Goal: Task Accomplishment & Management: Manage account settings

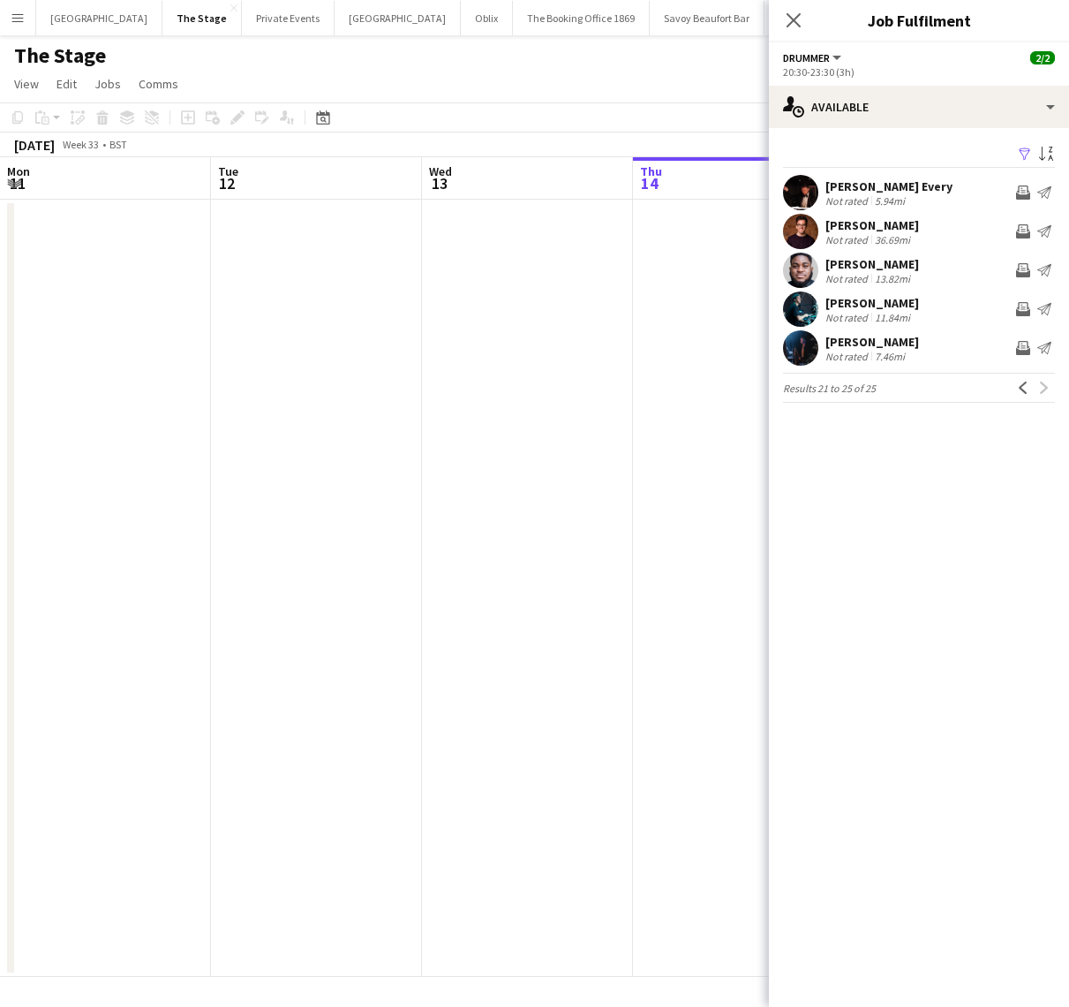
scroll to position [0, 667]
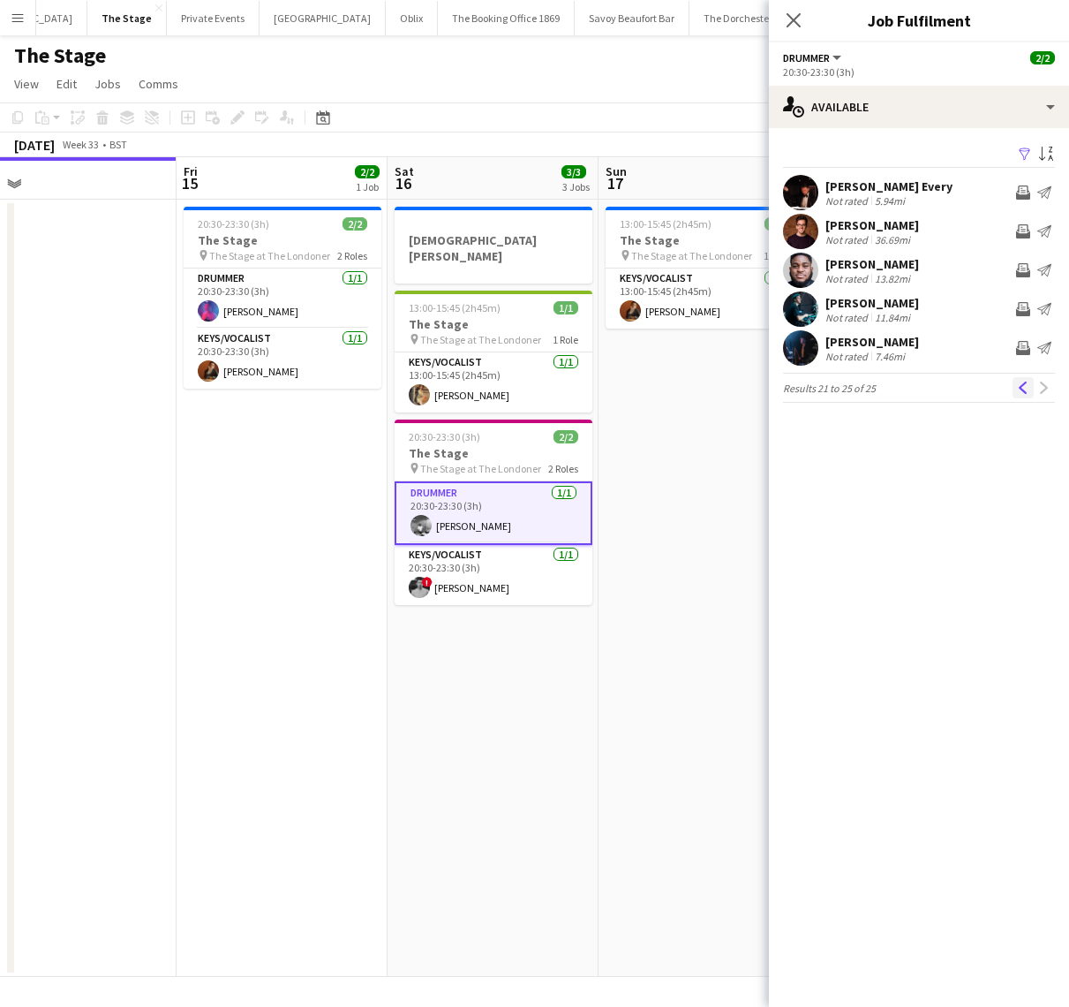
click at [1024, 396] on button "Previous" at bounding box center [1023, 387] width 21 height 21
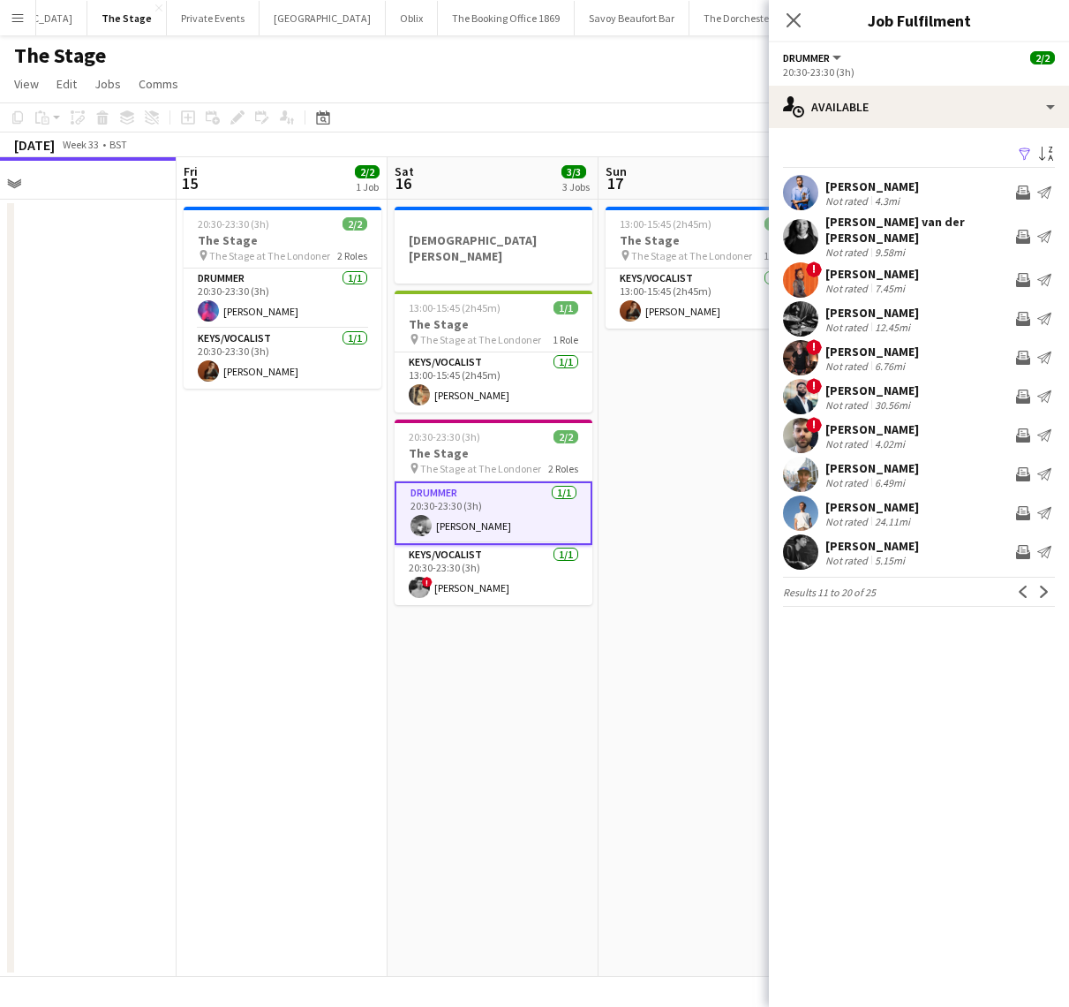
click at [497, 691] on app-date-cell "[DEMOGRAPHIC_DATA][PERSON_NAME] 13:00-15:45 (2h45m) 1/1 The Stage pin The Stage…" at bounding box center [493, 588] width 211 height 777
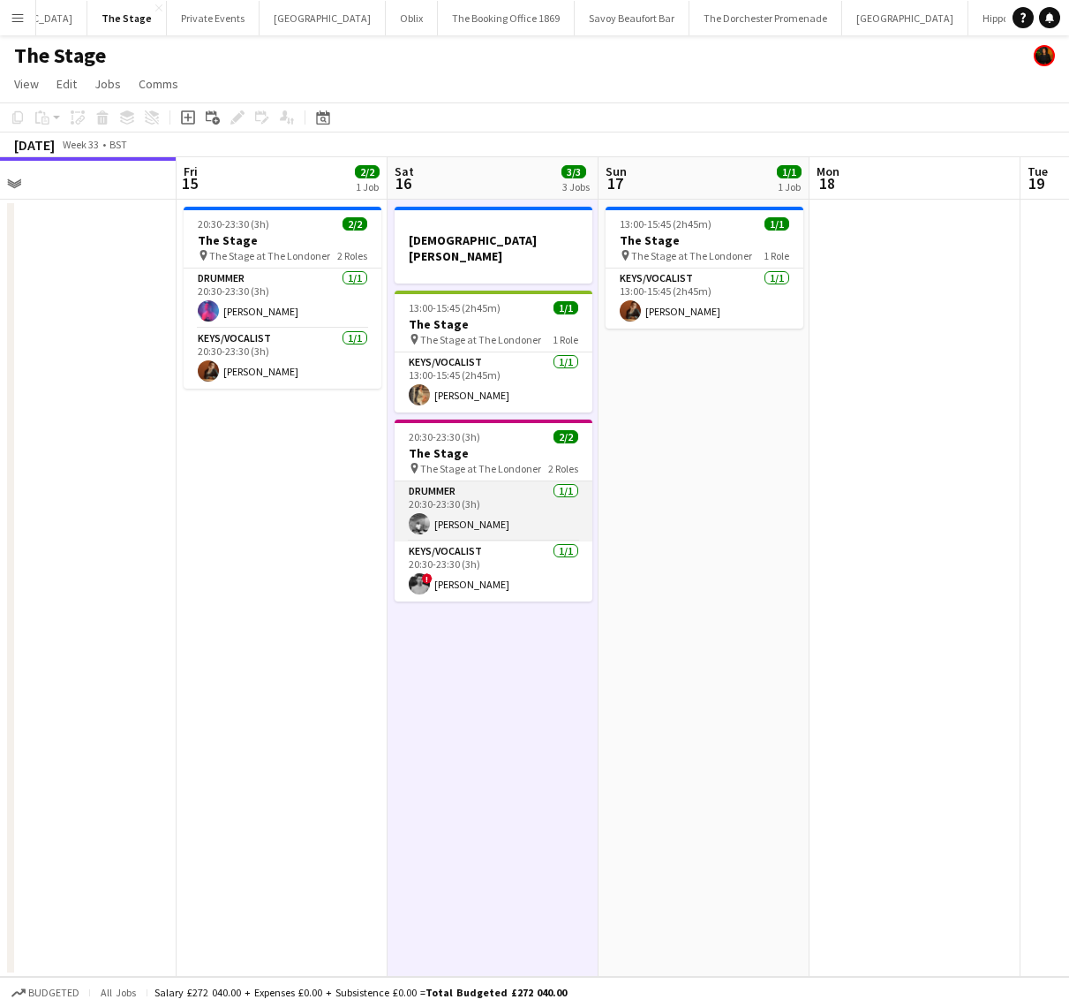
click at [479, 500] on app-card-role "Drummer [DATE] 20:30-23:30 (3h) [PERSON_NAME]" at bounding box center [494, 511] width 198 height 60
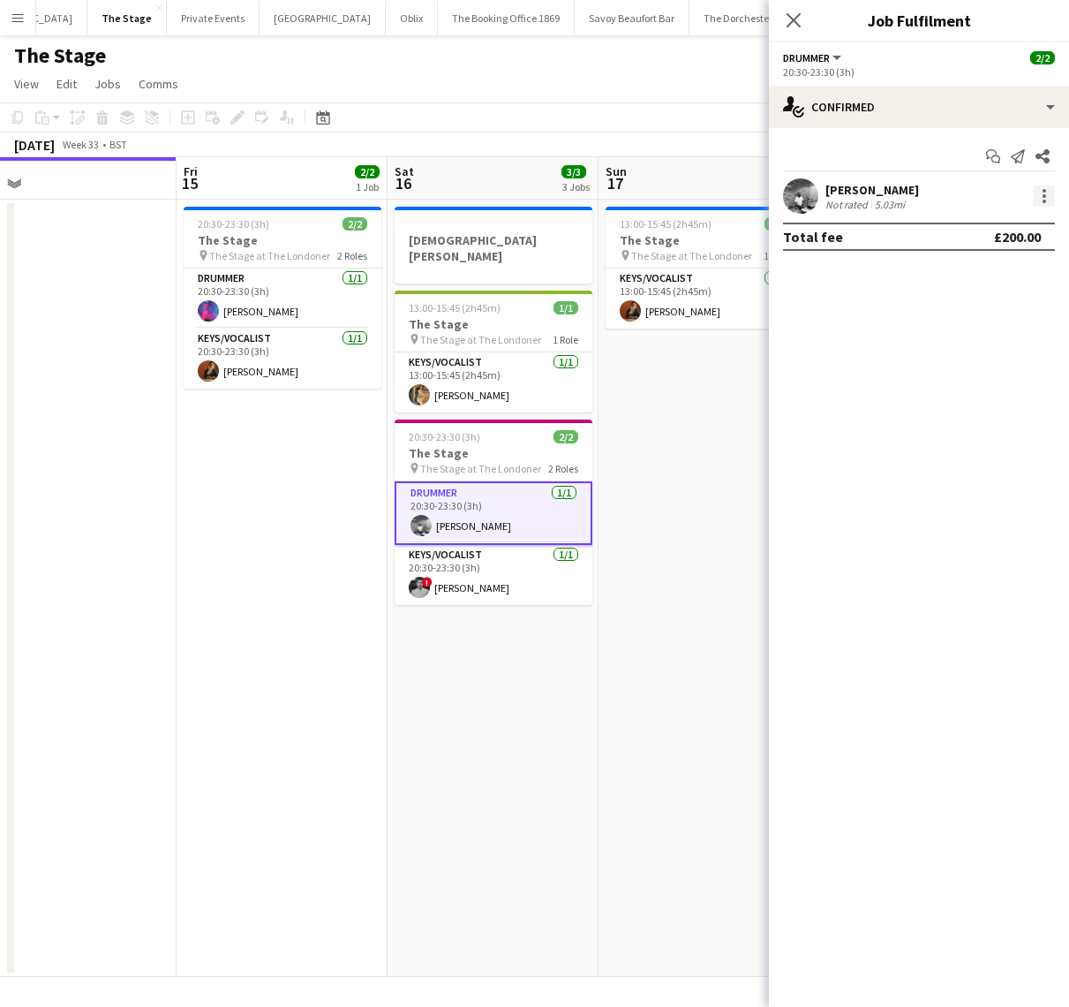
click at [1050, 202] on div at bounding box center [1044, 195] width 21 height 21
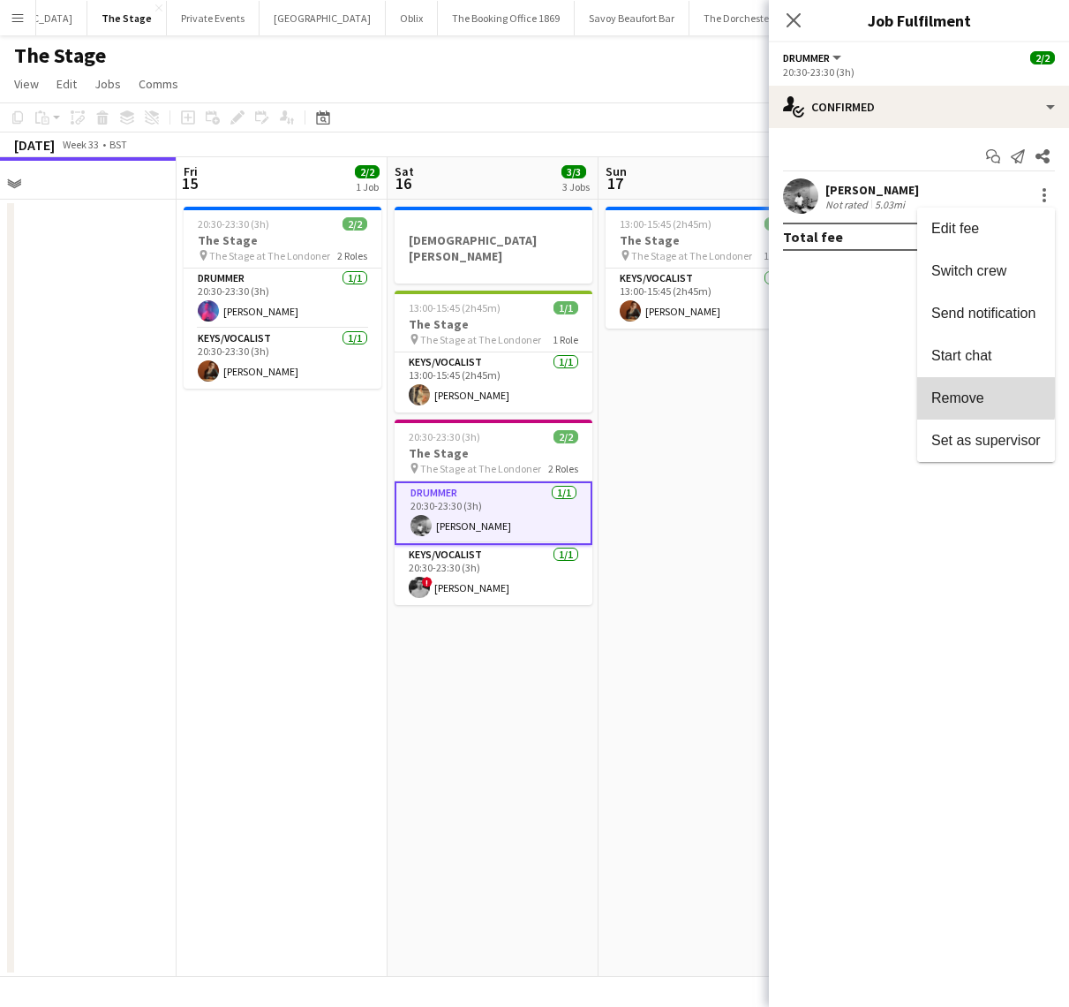
click at [984, 398] on span "Remove" at bounding box center [985, 398] width 109 height 16
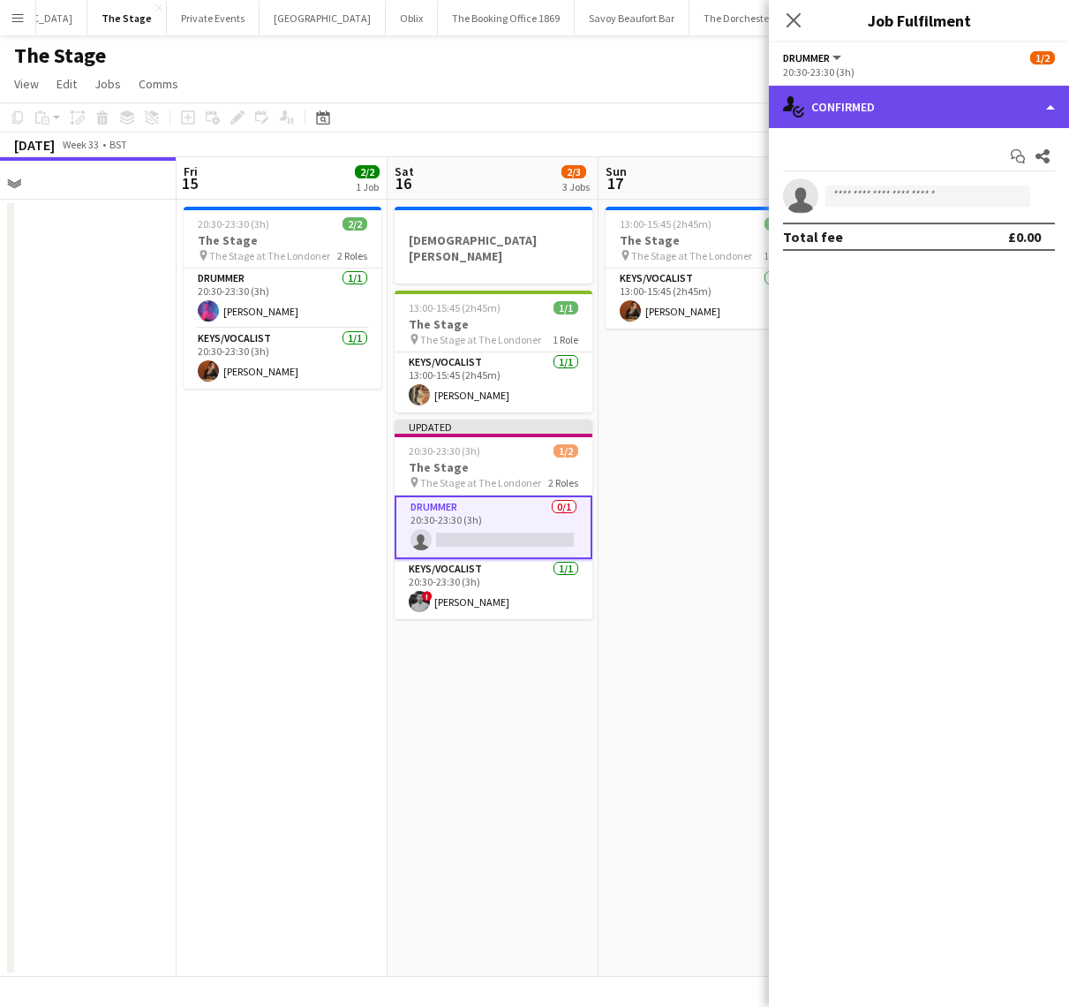
click at [904, 106] on div "single-neutral-actions-check-2 Confirmed" at bounding box center [919, 107] width 300 height 42
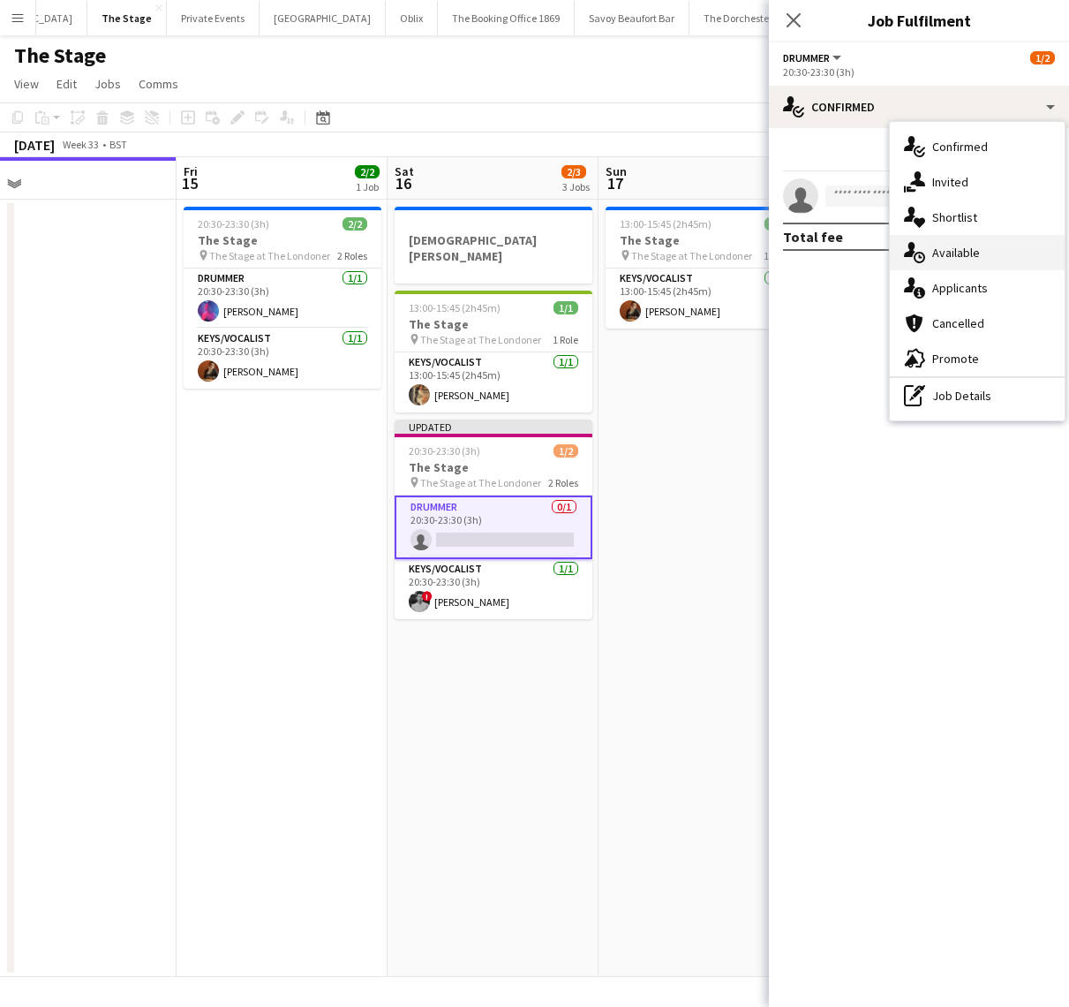
click at [956, 253] on div "single-neutral-actions-upload Available" at bounding box center [977, 252] width 175 height 35
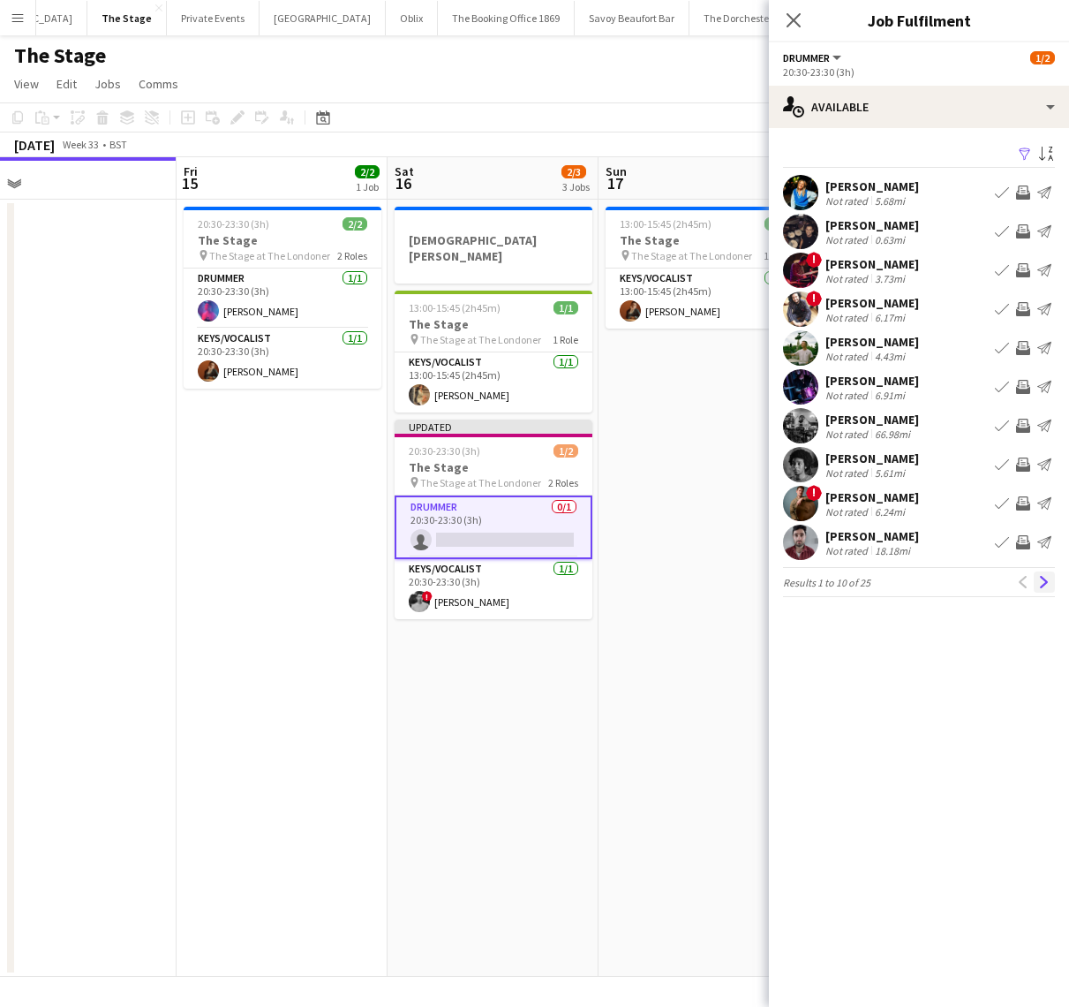
click at [1044, 586] on app-icon "Next" at bounding box center [1044, 582] width 12 height 12
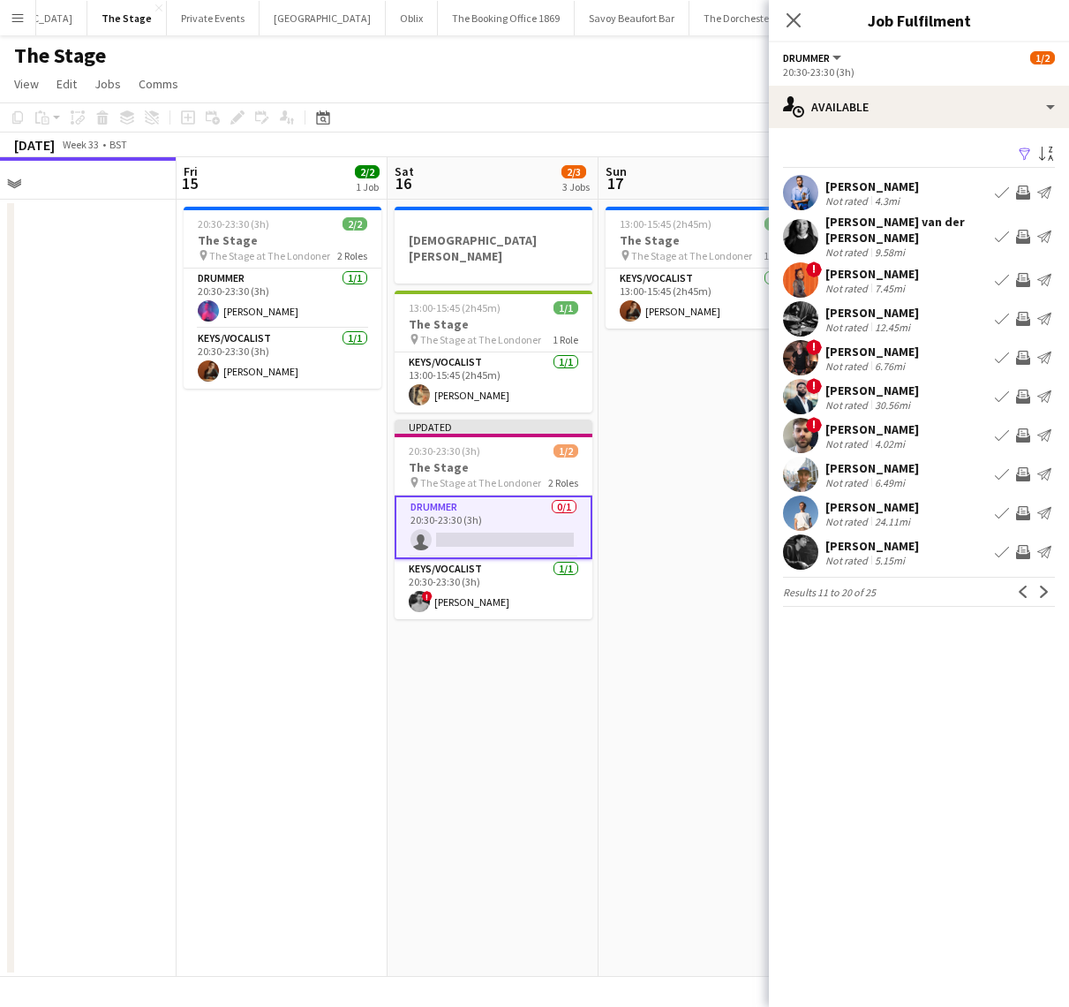
click at [1005, 473] on button "Book crew" at bounding box center [1002, 474] width 21 height 21
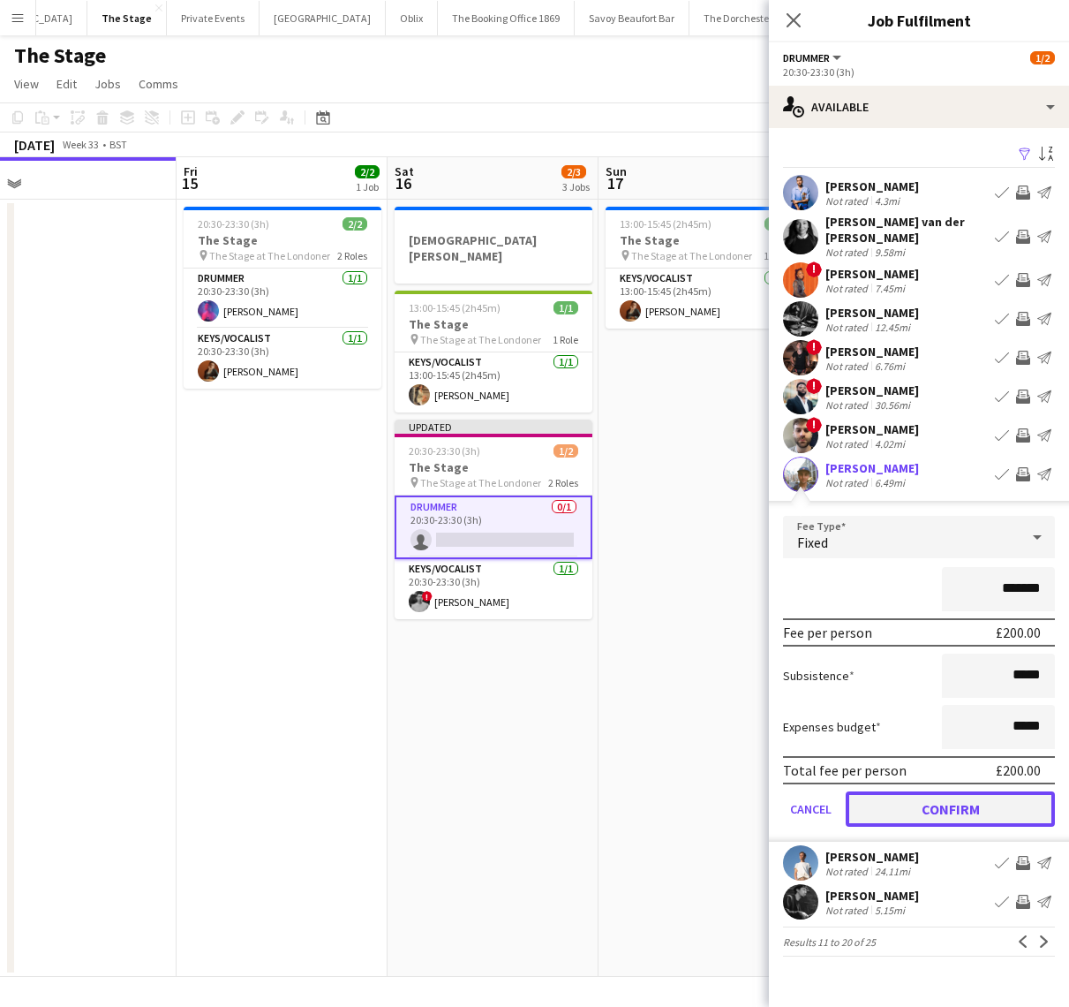
click at [855, 796] on button "Confirm" at bounding box center [950, 808] width 209 height 35
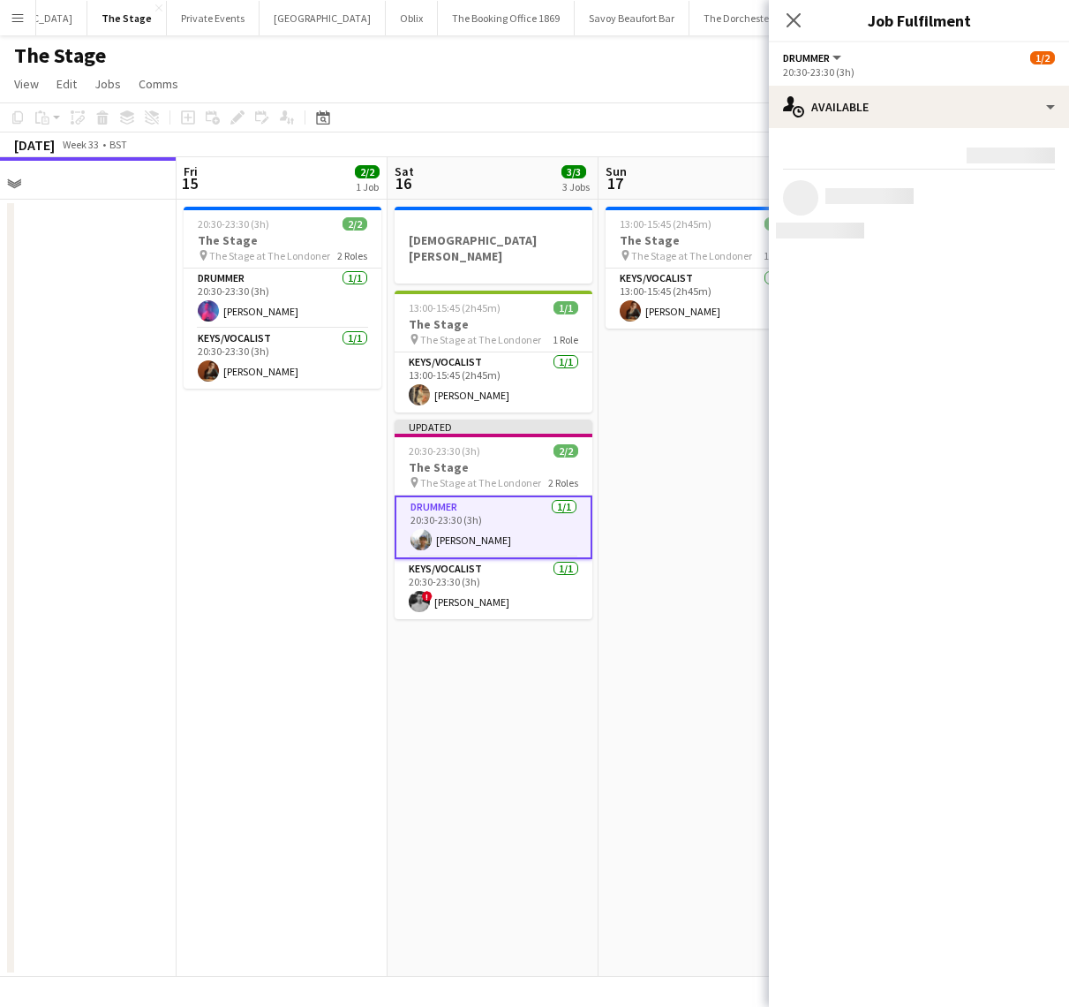
click at [442, 721] on app-date-cell "[DEMOGRAPHIC_DATA][PERSON_NAME] 13:00-15:45 (2h45m) 1/1 The Stage pin The Stage…" at bounding box center [493, 588] width 211 height 777
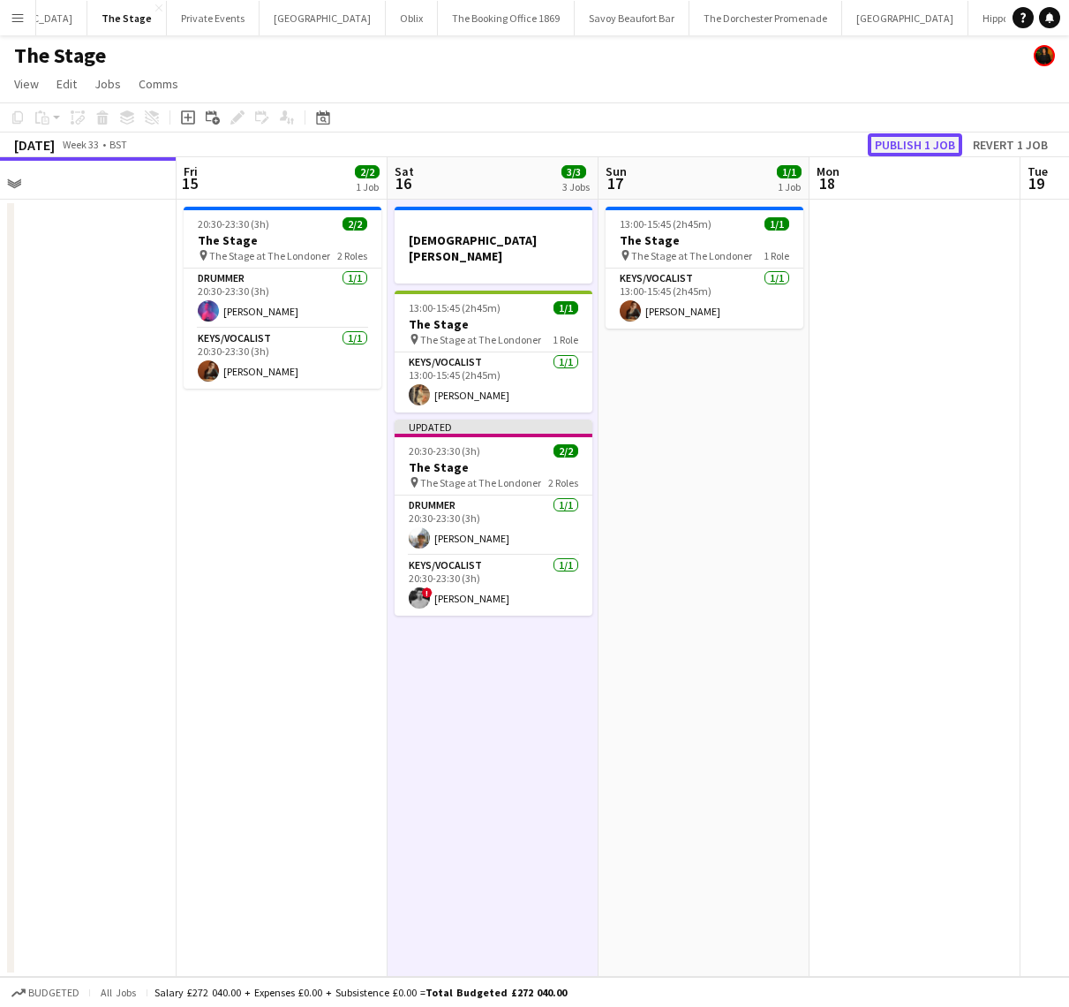
click at [910, 145] on button "Publish 1 job" at bounding box center [915, 144] width 94 height 23
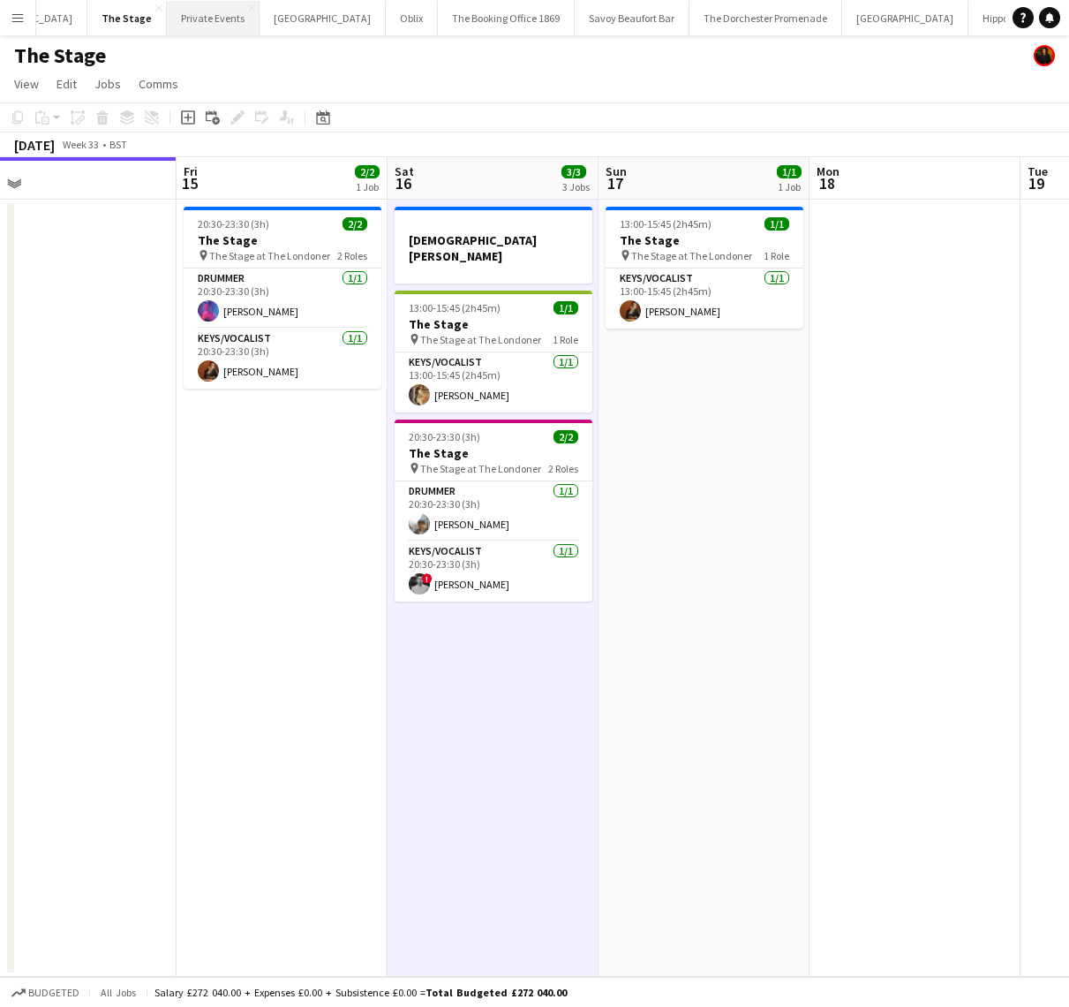
click at [172, 17] on button "Private Events Close" at bounding box center [213, 18] width 93 height 34
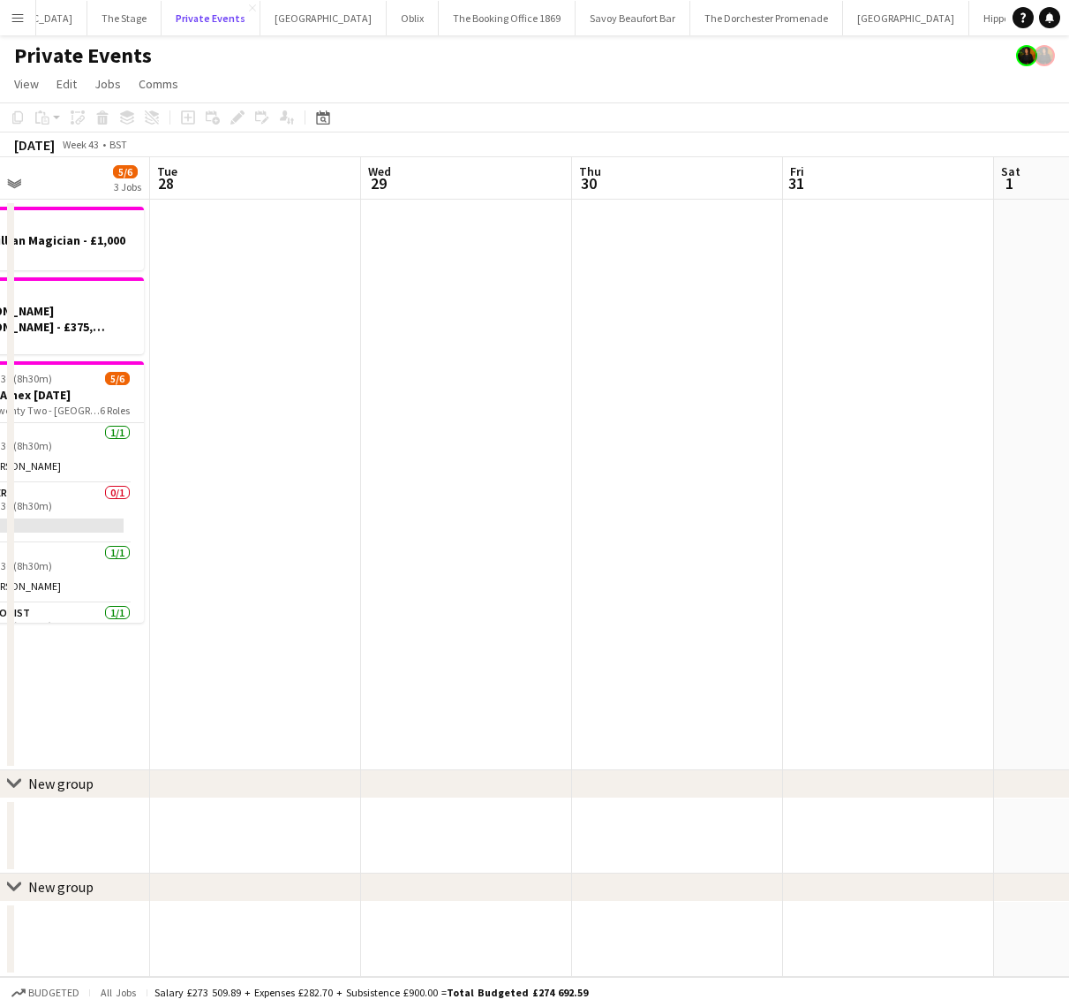
scroll to position [0, 830]
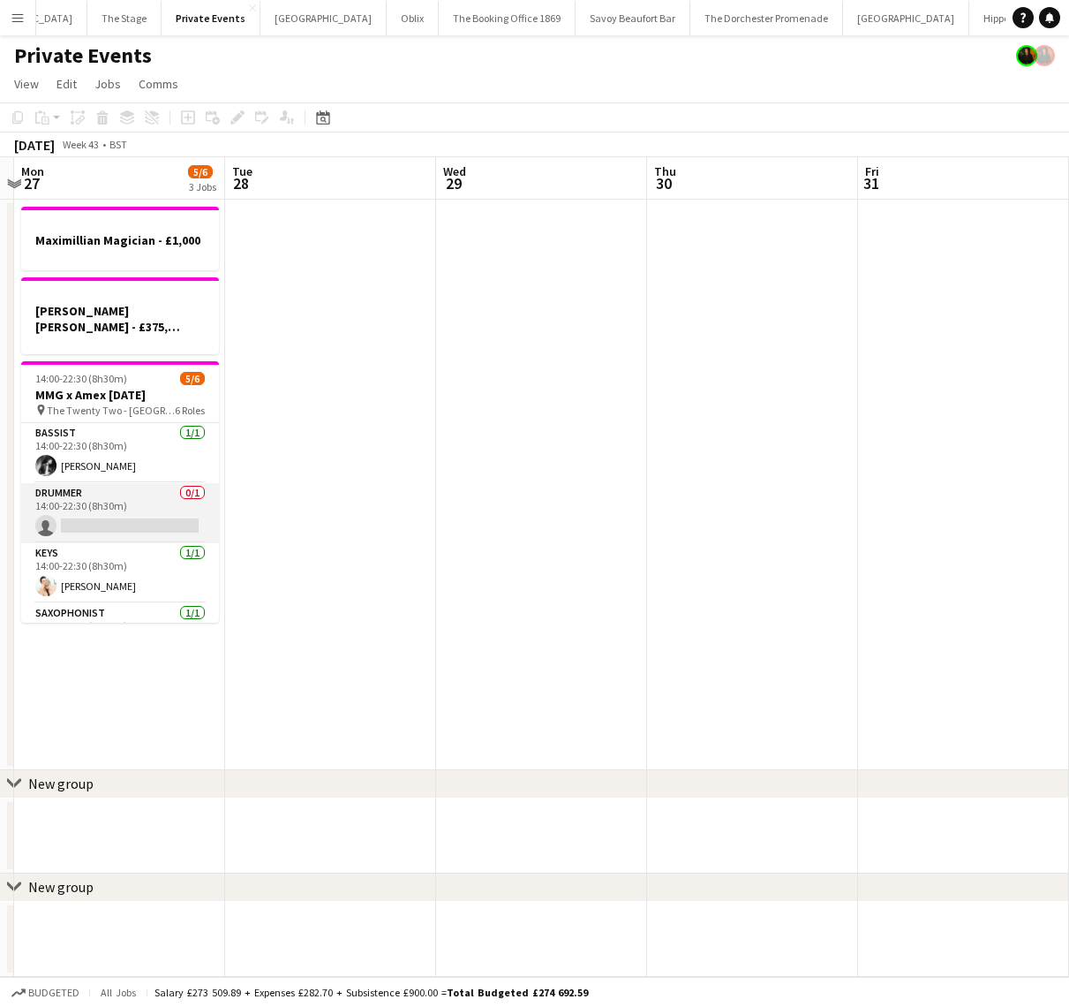
click at [109, 508] on app-card-role "Drummer 0/1 14:00-22:30 (8h30m) single-neutral-actions" at bounding box center [120, 513] width 198 height 60
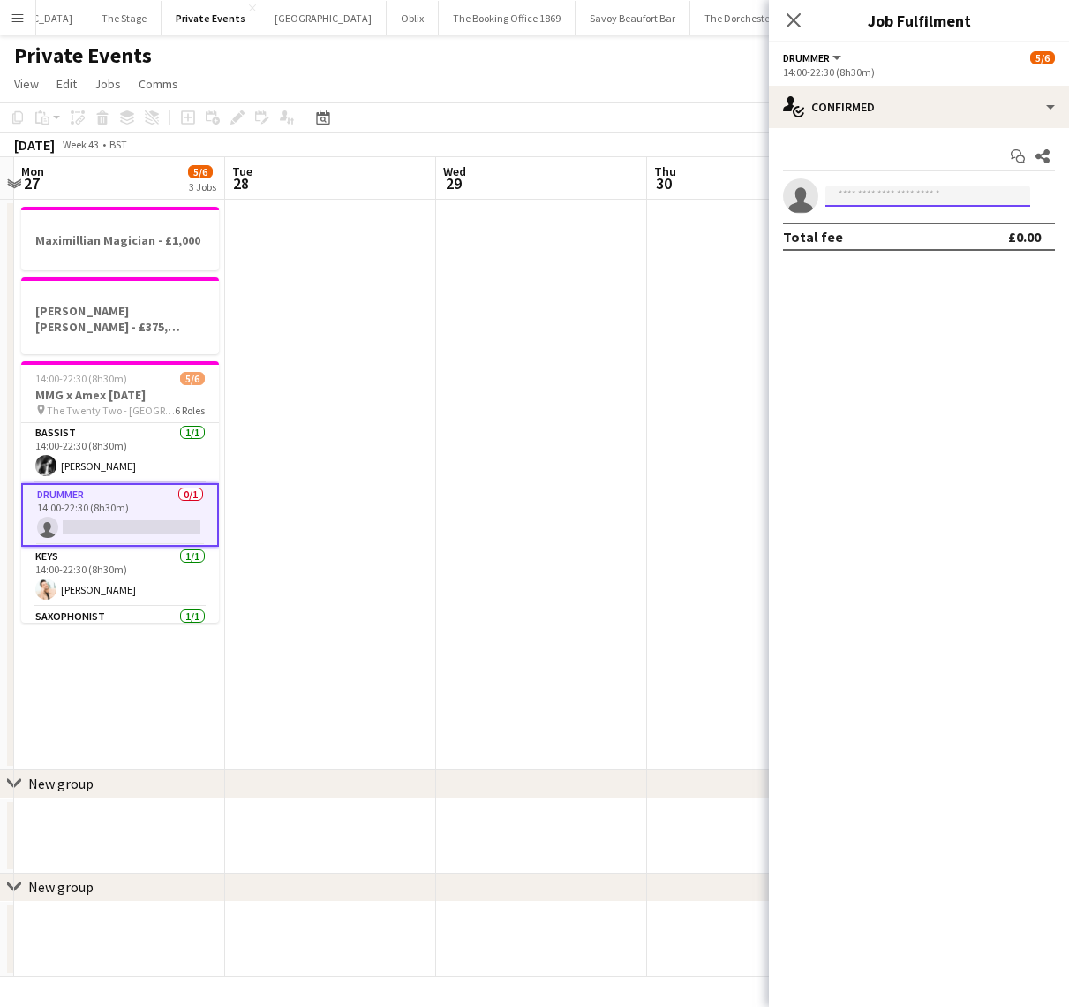
click at [921, 189] on input at bounding box center [928, 195] width 205 height 21
type input "******"
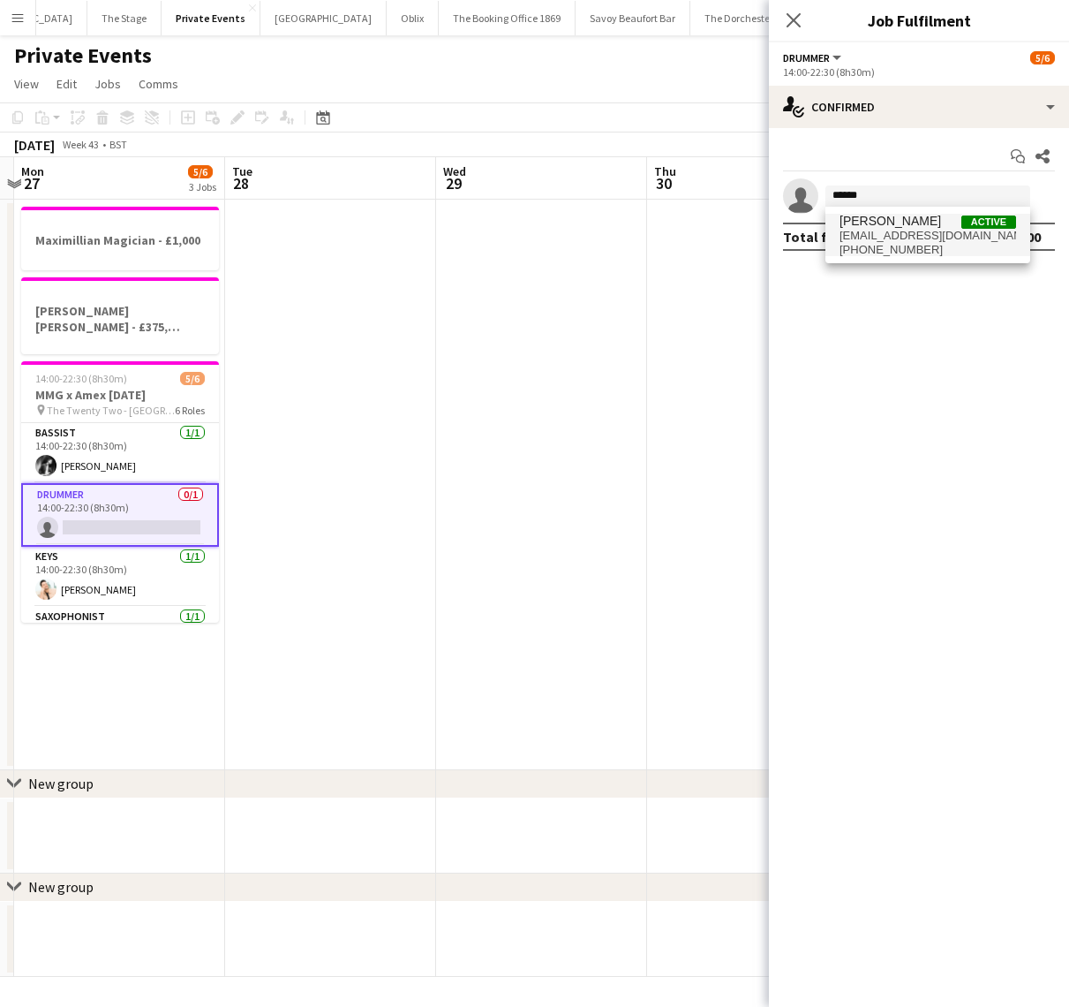
click at [879, 240] on span "[EMAIL_ADDRESS][DOMAIN_NAME]" at bounding box center [928, 236] width 177 height 14
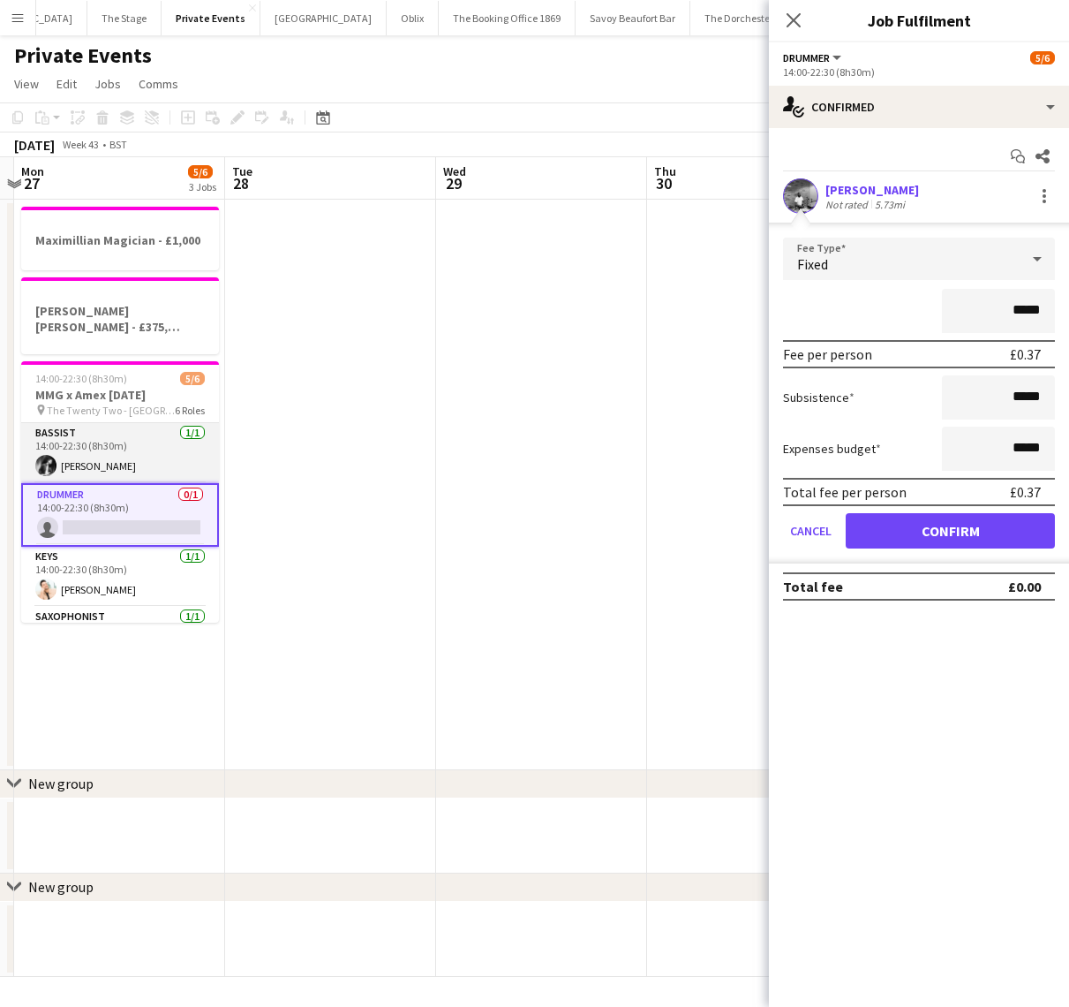
click at [139, 442] on app-card-role "Bassist [DATE] 14:00-22:30 (8h30m) [PERSON_NAME]" at bounding box center [120, 453] width 198 height 60
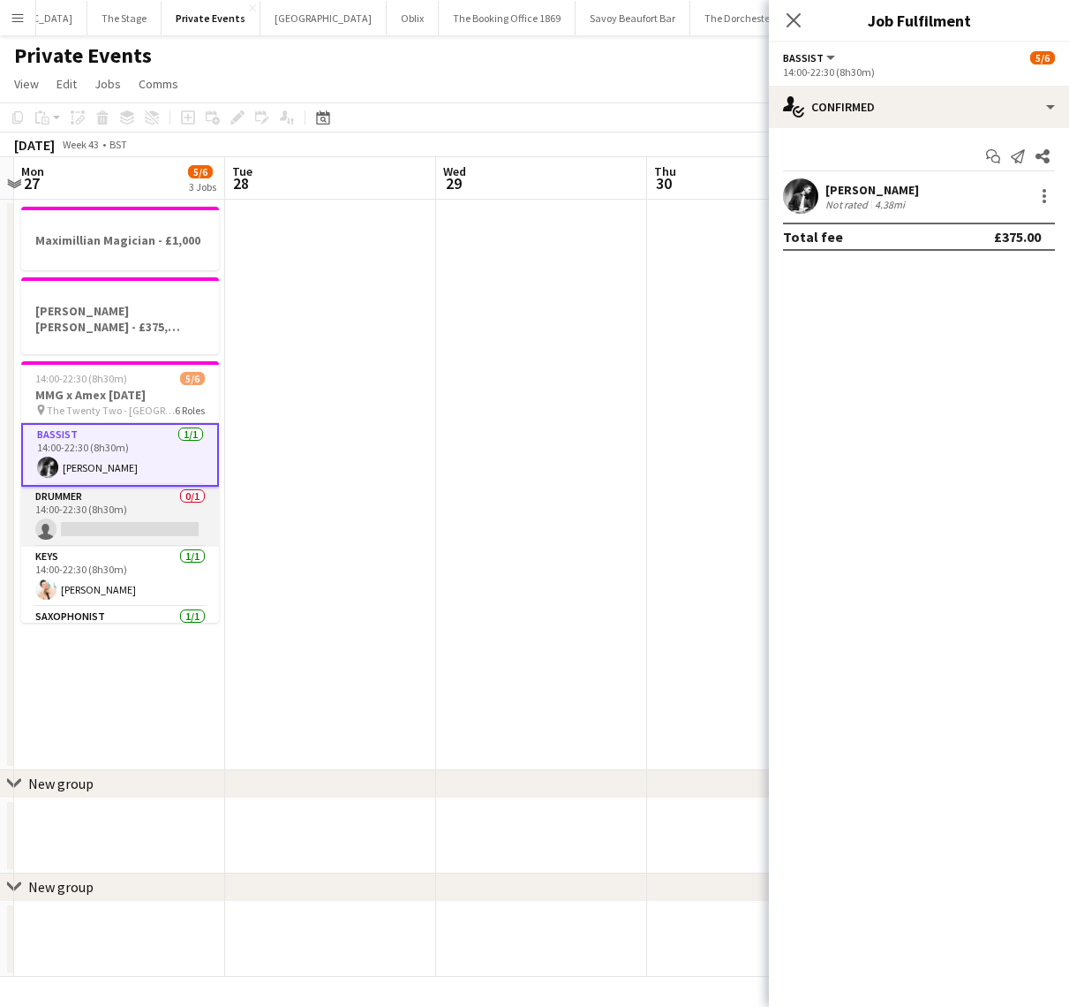
click at [117, 515] on app-card-role "Drummer 0/1 14:00-22:30 (8h30m) single-neutral-actions" at bounding box center [120, 516] width 198 height 60
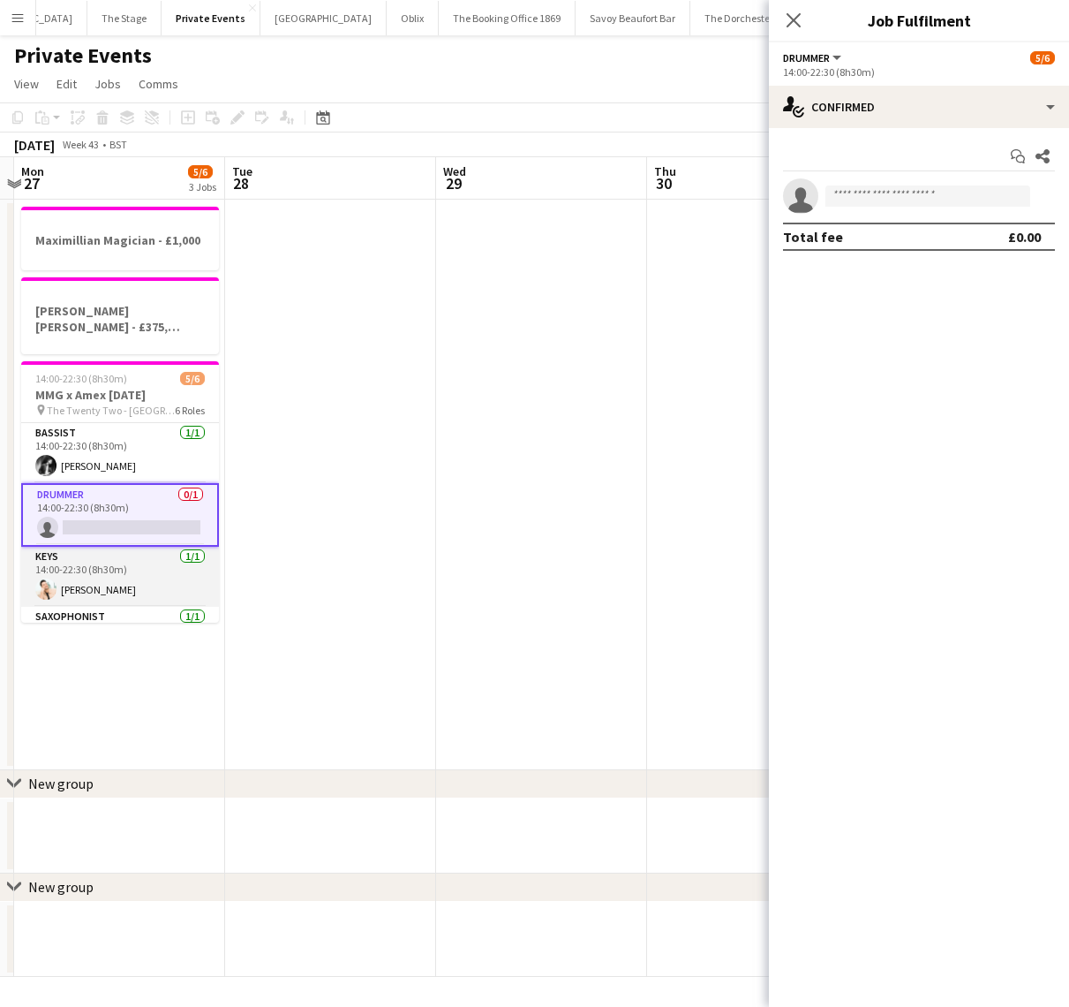
click at [112, 574] on app-card-role "Keys [DATE] 14:00-22:30 (8h30m) [PERSON_NAME]" at bounding box center [120, 577] width 198 height 60
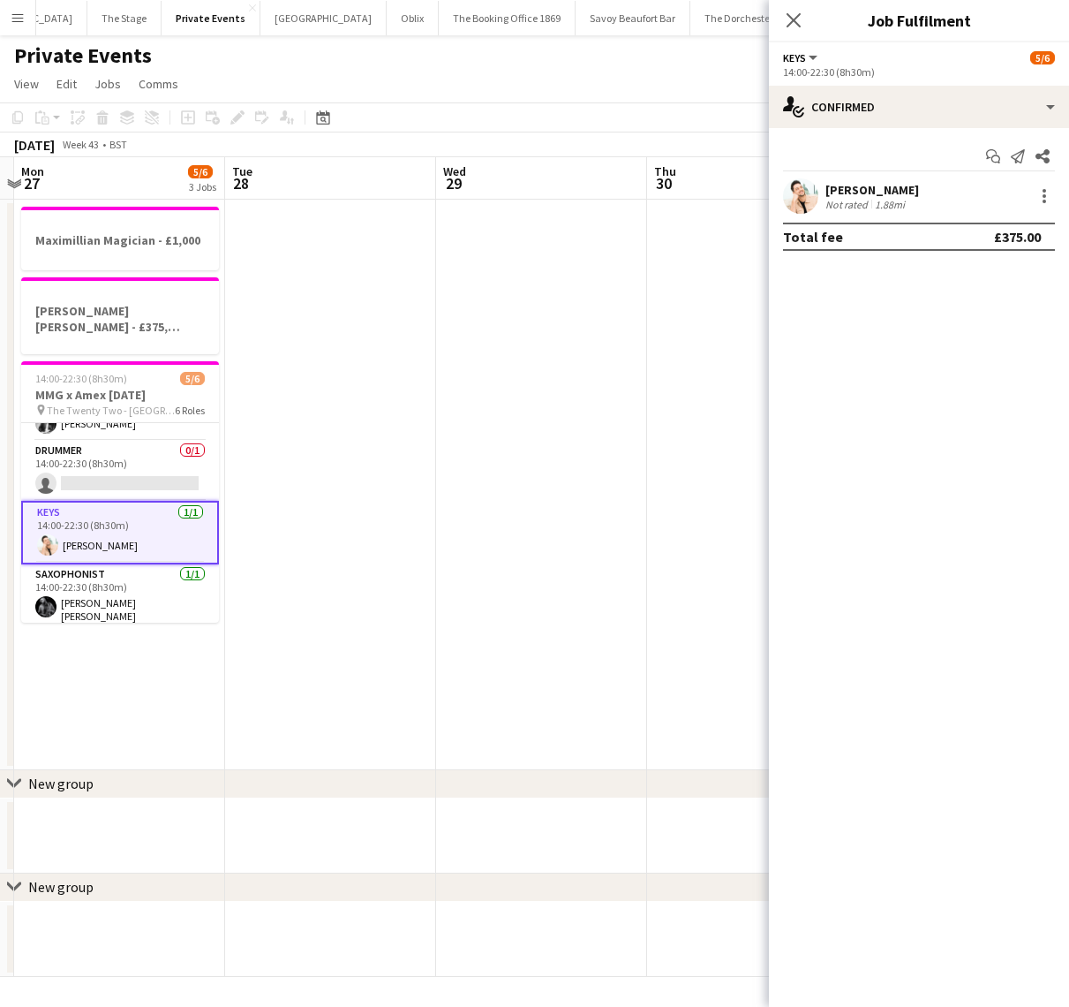
scroll to position [41, 0]
click at [112, 501] on app-card-role "Keys [DATE] 14:00-22:30 (8h30m) [PERSON_NAME]" at bounding box center [120, 533] width 198 height 64
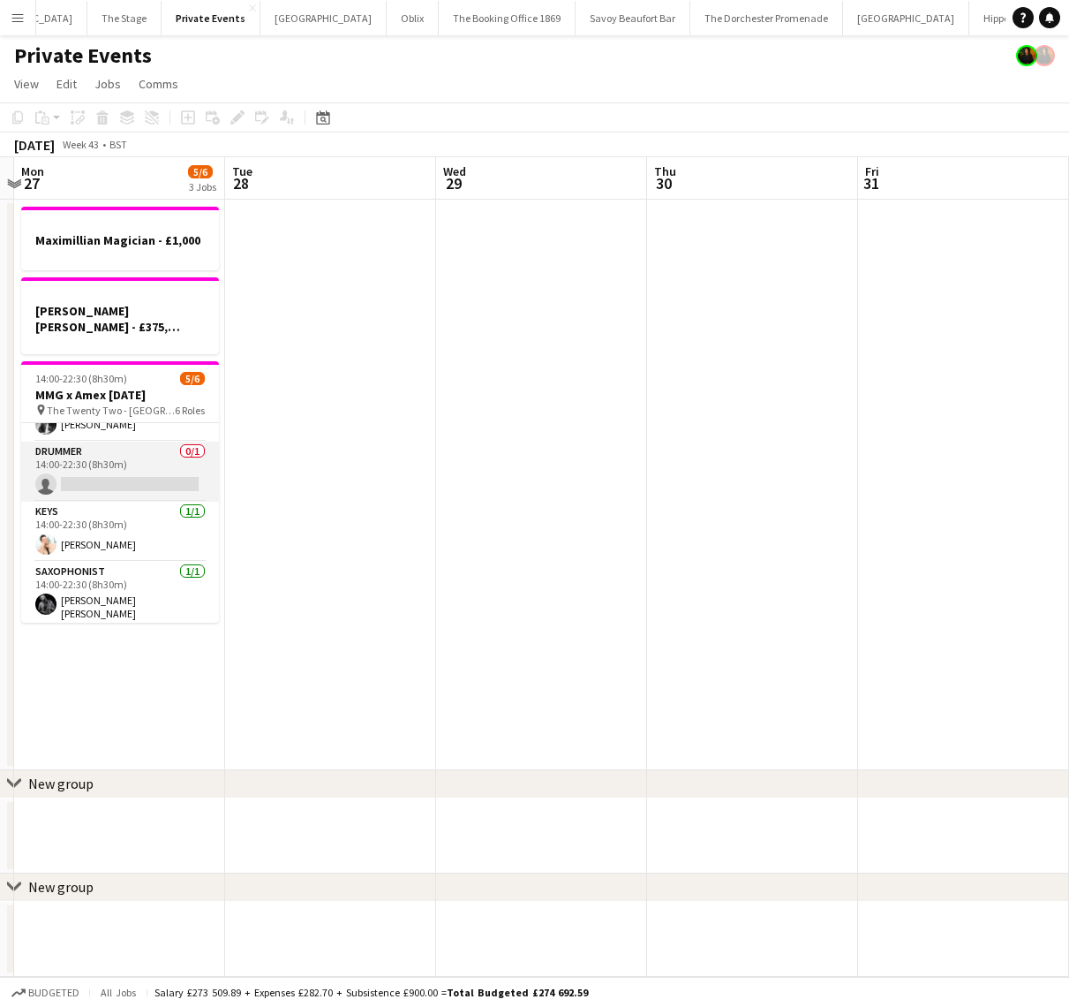
click at [118, 456] on app-card-role "Drummer 0/1 14:00-22:30 (8h30m) single-neutral-actions" at bounding box center [120, 471] width 198 height 60
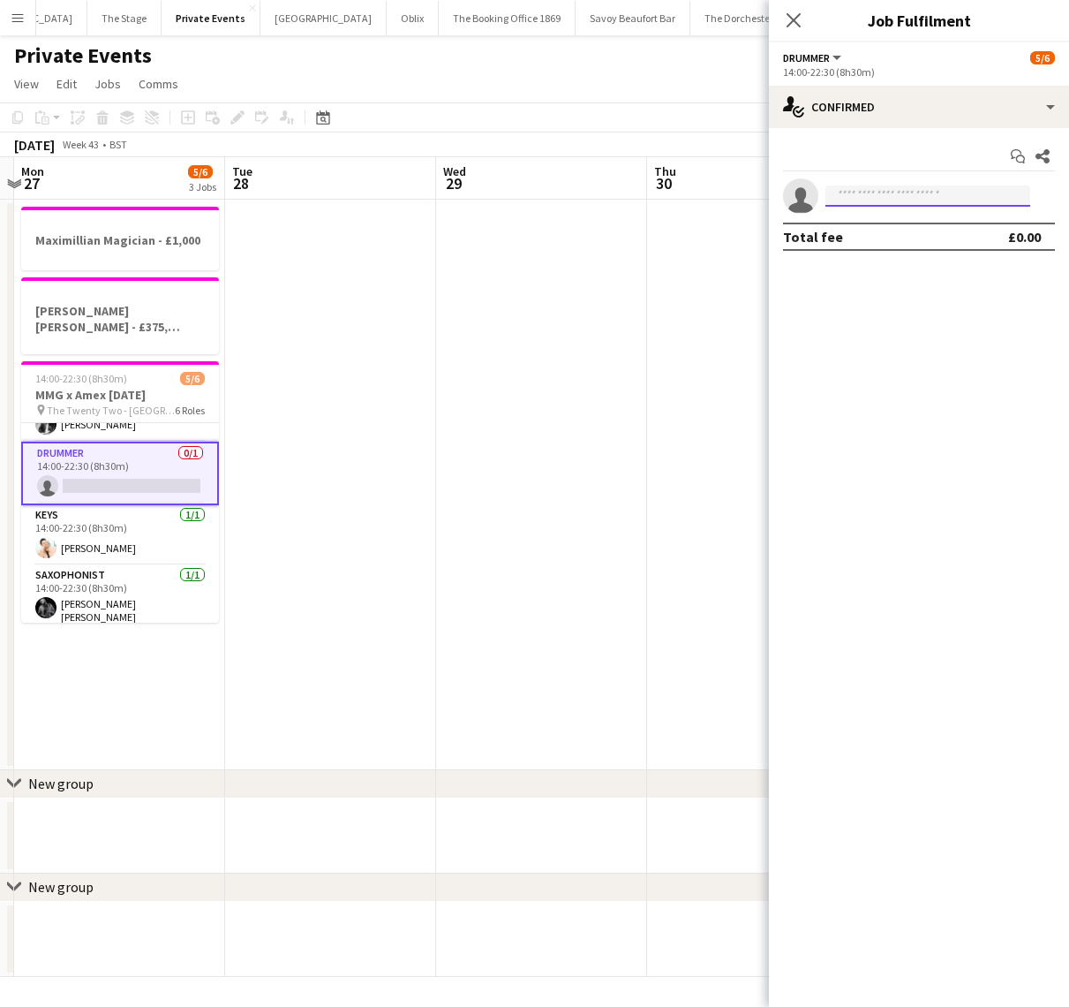
click at [922, 202] on input at bounding box center [928, 195] width 205 height 21
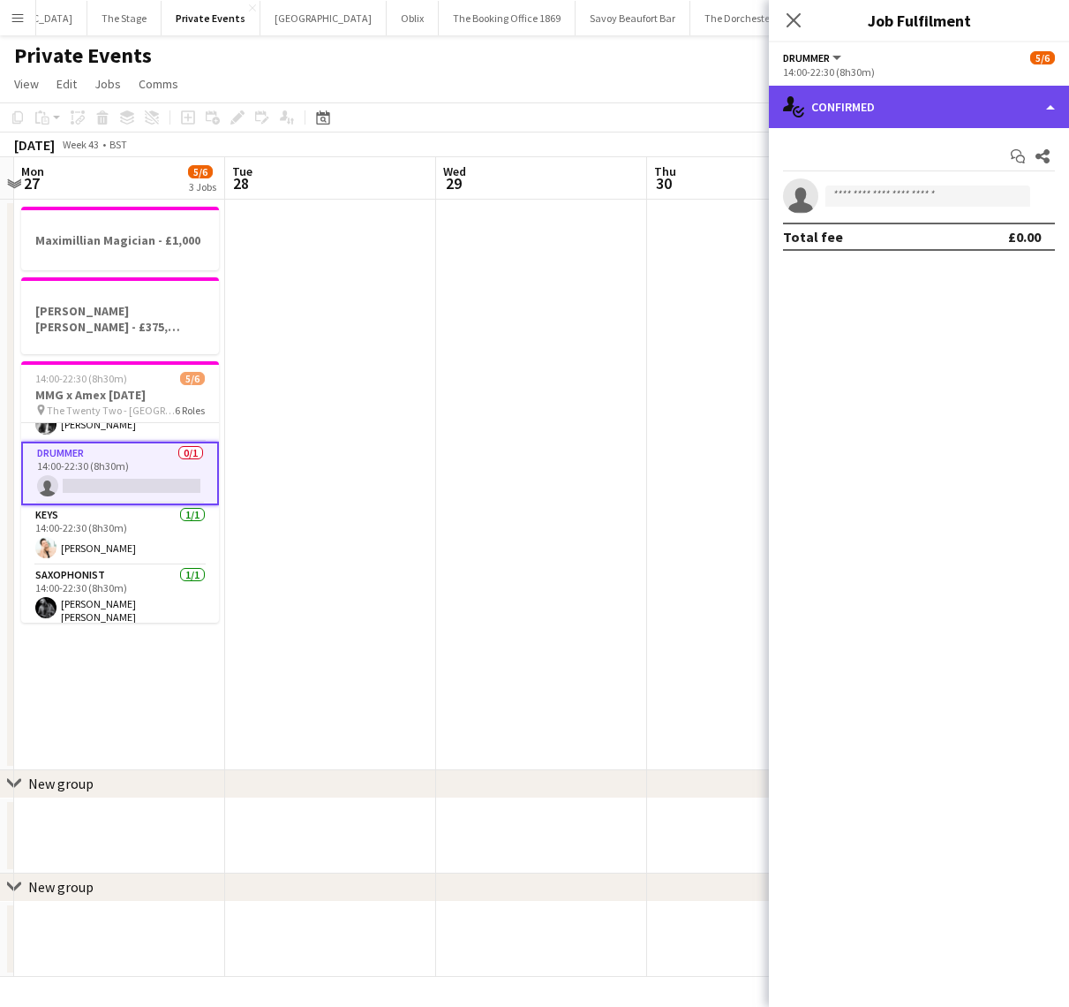
click at [894, 102] on div "single-neutral-actions-check-2 Confirmed" at bounding box center [919, 107] width 300 height 42
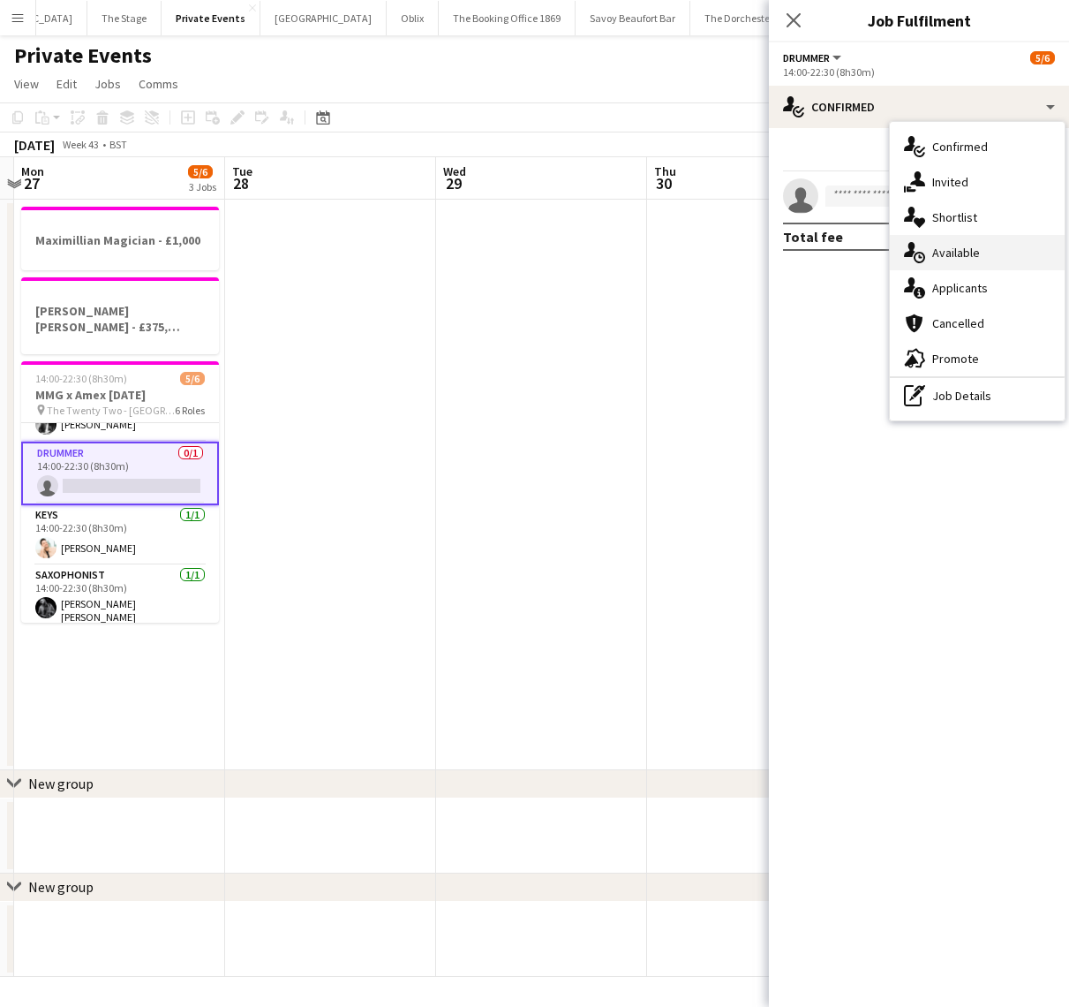
click at [950, 254] on div "single-neutral-actions-upload Available" at bounding box center [977, 252] width 175 height 35
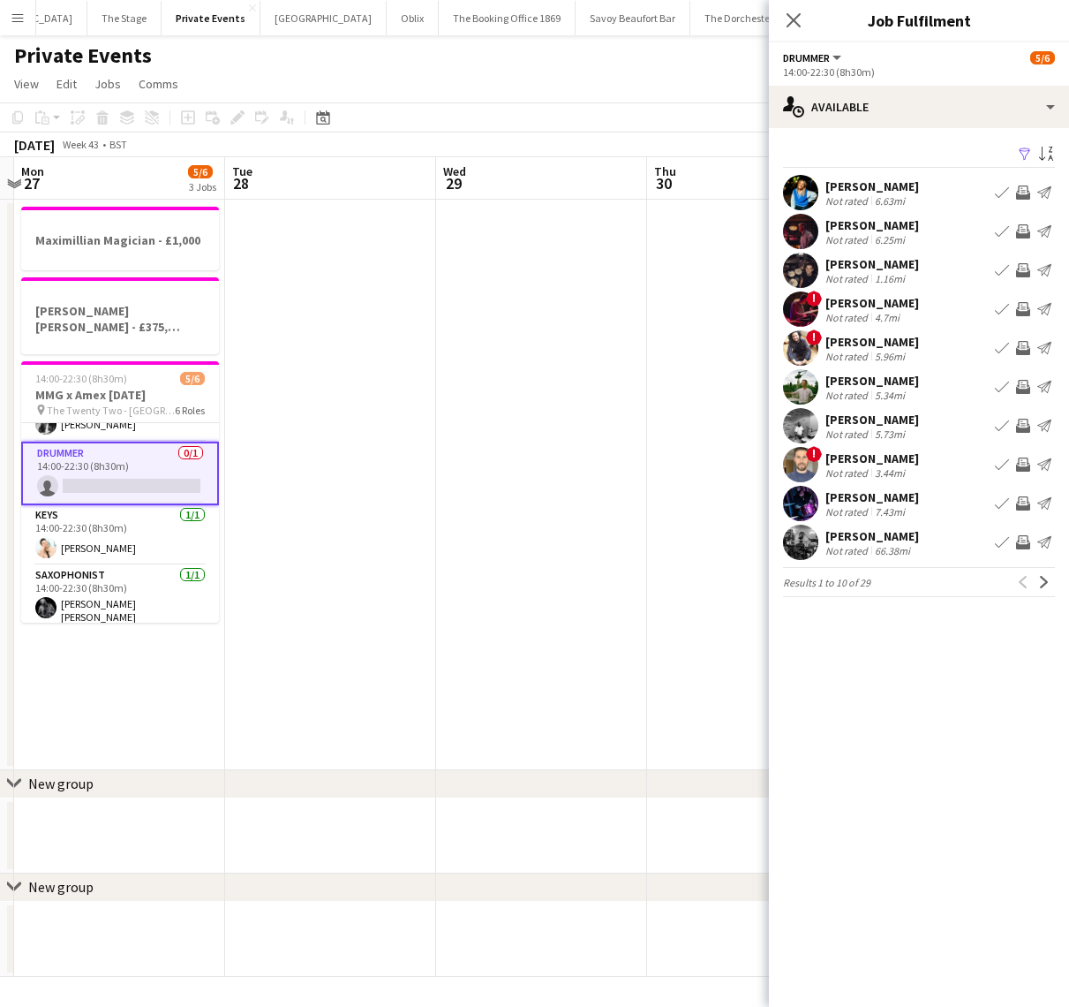
click at [482, 440] on app-date-cell at bounding box center [541, 485] width 211 height 570
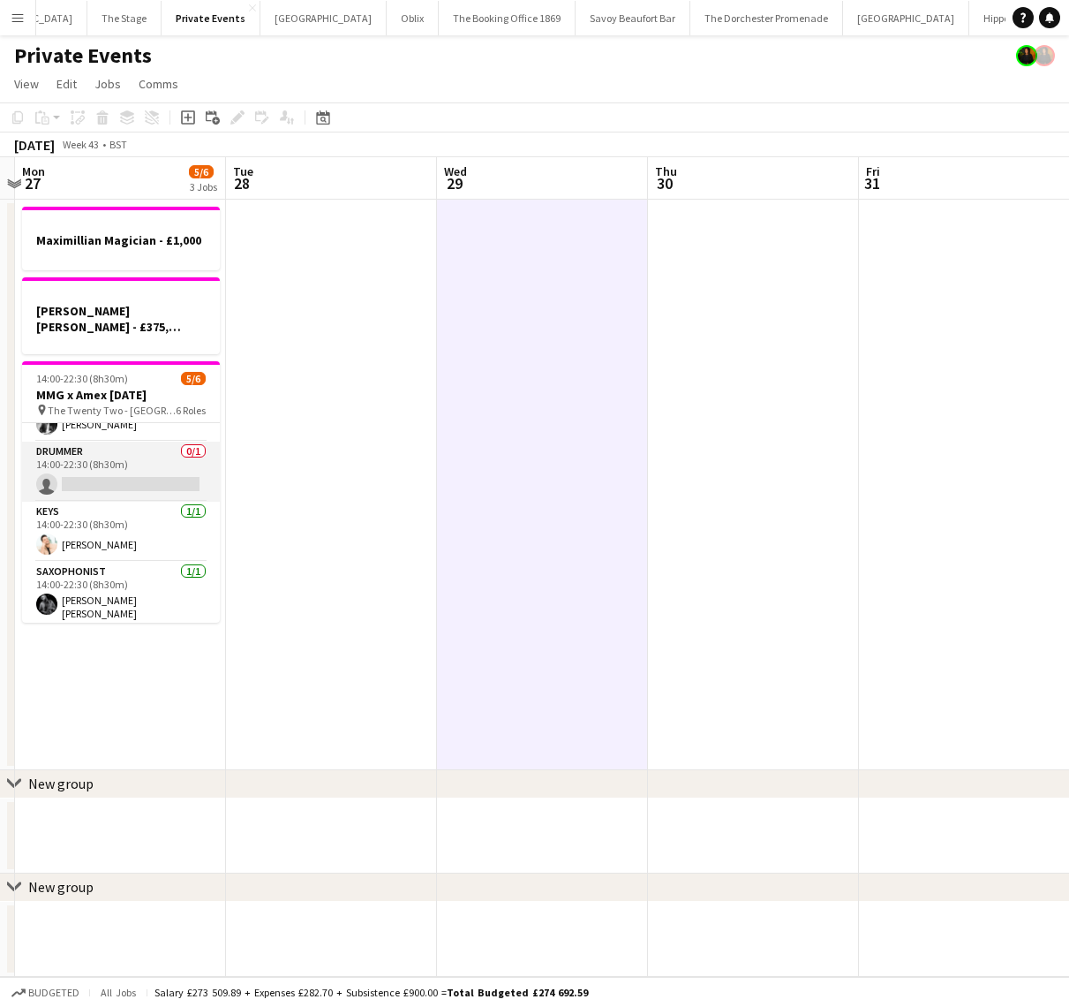
click at [84, 441] on app-card-role "Drummer 0/1 14:00-22:30 (8h30m) single-neutral-actions" at bounding box center [121, 471] width 198 height 60
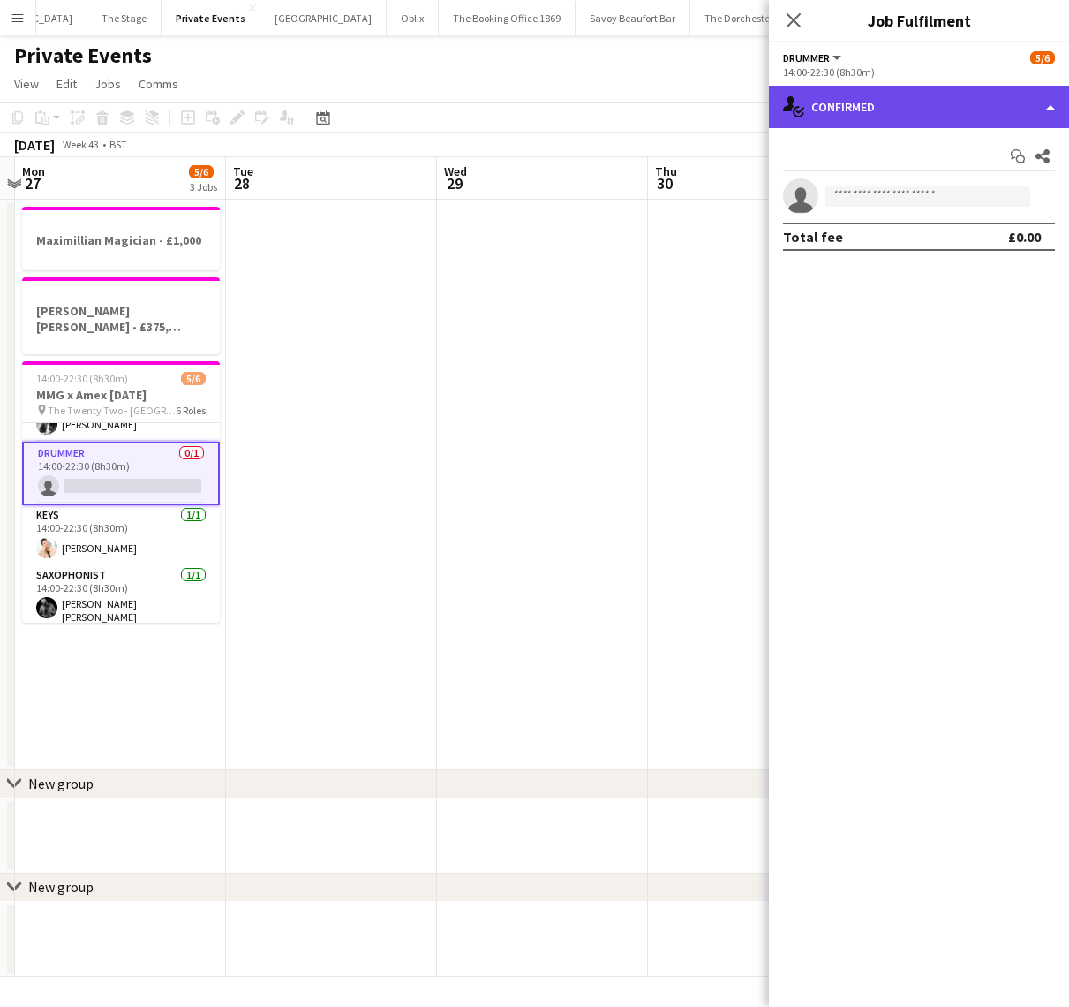
click at [838, 104] on div "single-neutral-actions-check-2 Confirmed" at bounding box center [919, 107] width 300 height 42
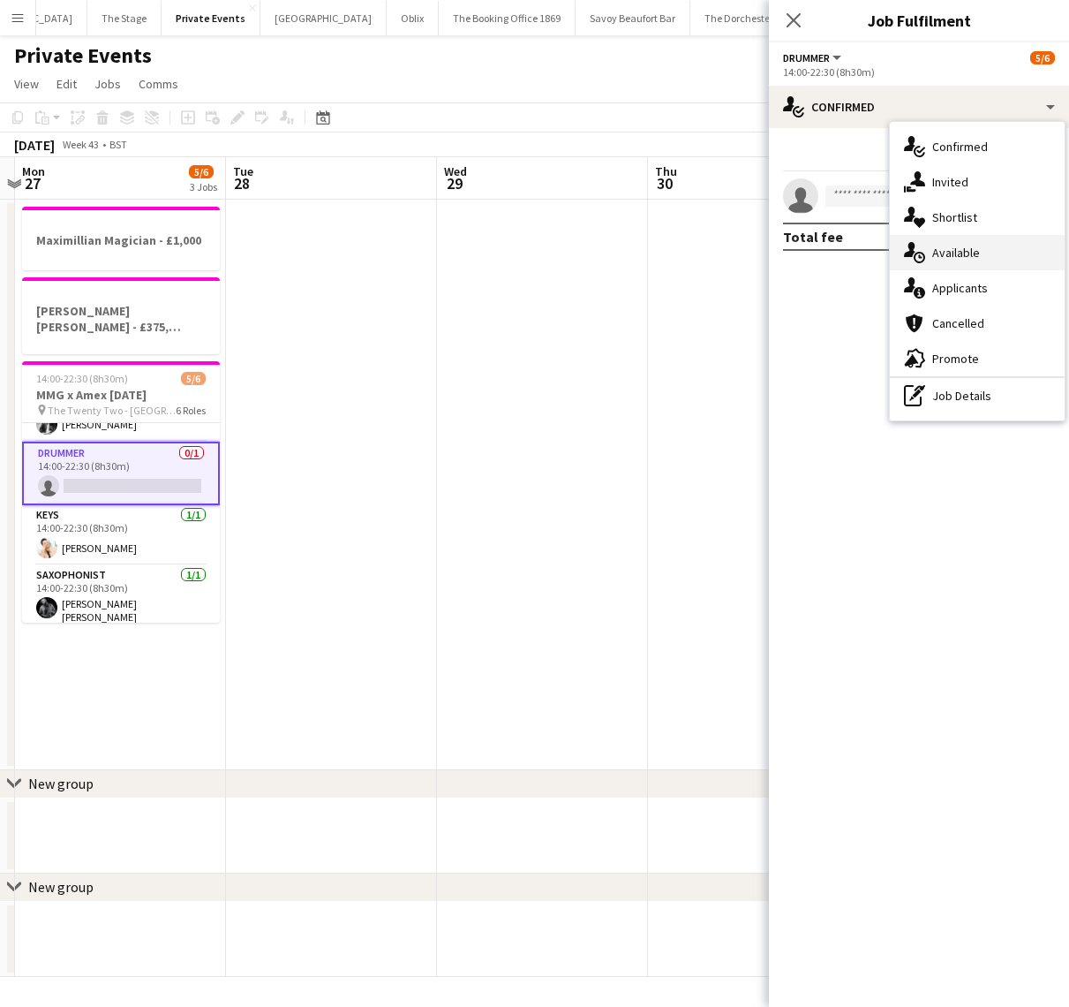
click at [929, 256] on div "single-neutral-actions-upload Available" at bounding box center [977, 252] width 175 height 35
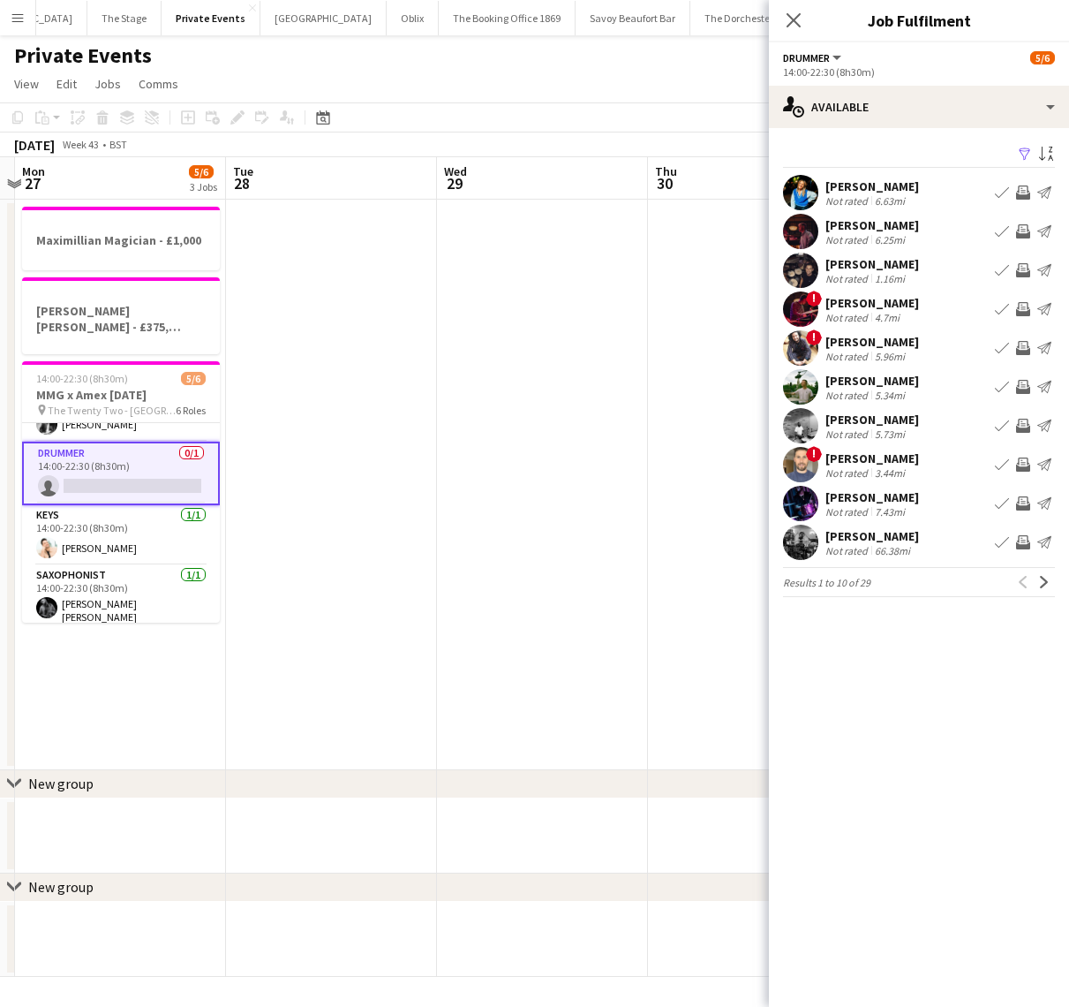
click at [1003, 434] on button "Book crew" at bounding box center [1002, 425] width 21 height 21
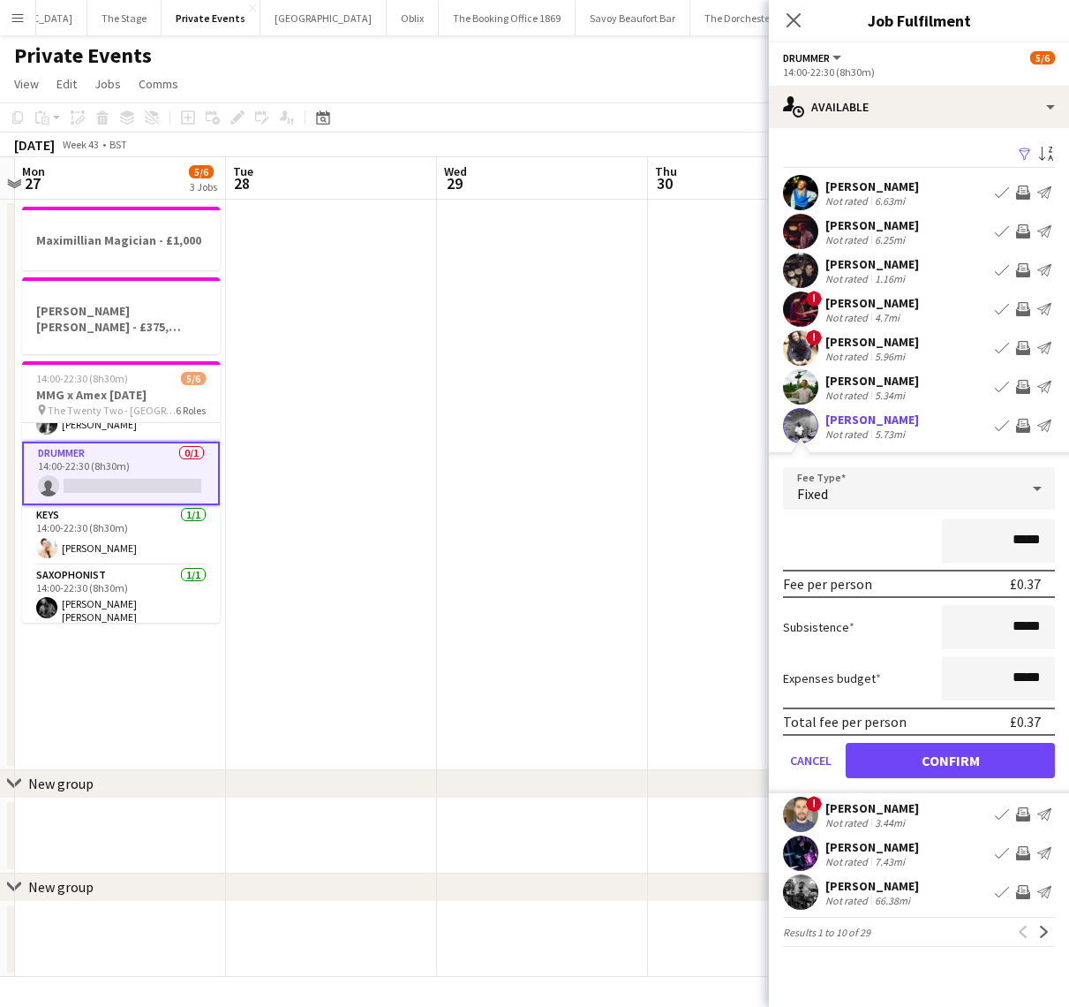
drag, startPoint x: 1037, startPoint y: 549, endPoint x: 988, endPoint y: 543, distance: 49.0
click at [988, 543] on input "*****" at bounding box center [998, 540] width 113 height 44
type input "*******"
click at [1013, 761] on button "Confirm" at bounding box center [950, 760] width 209 height 35
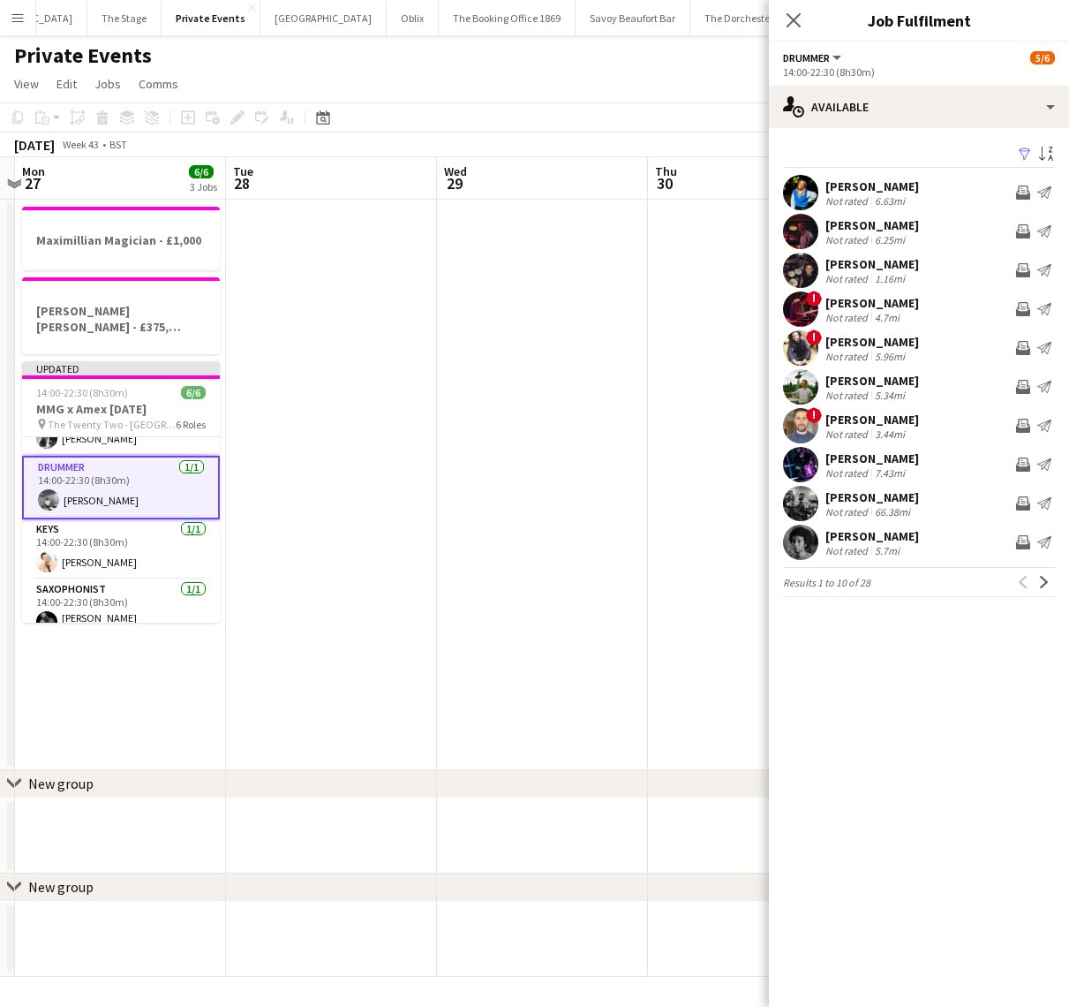
click at [191, 647] on app-date-cell "Maximillian Magician - £1,000 [PERSON_NAME] [PERSON_NAME] - £375, onboard Updat…" at bounding box center [120, 485] width 211 height 570
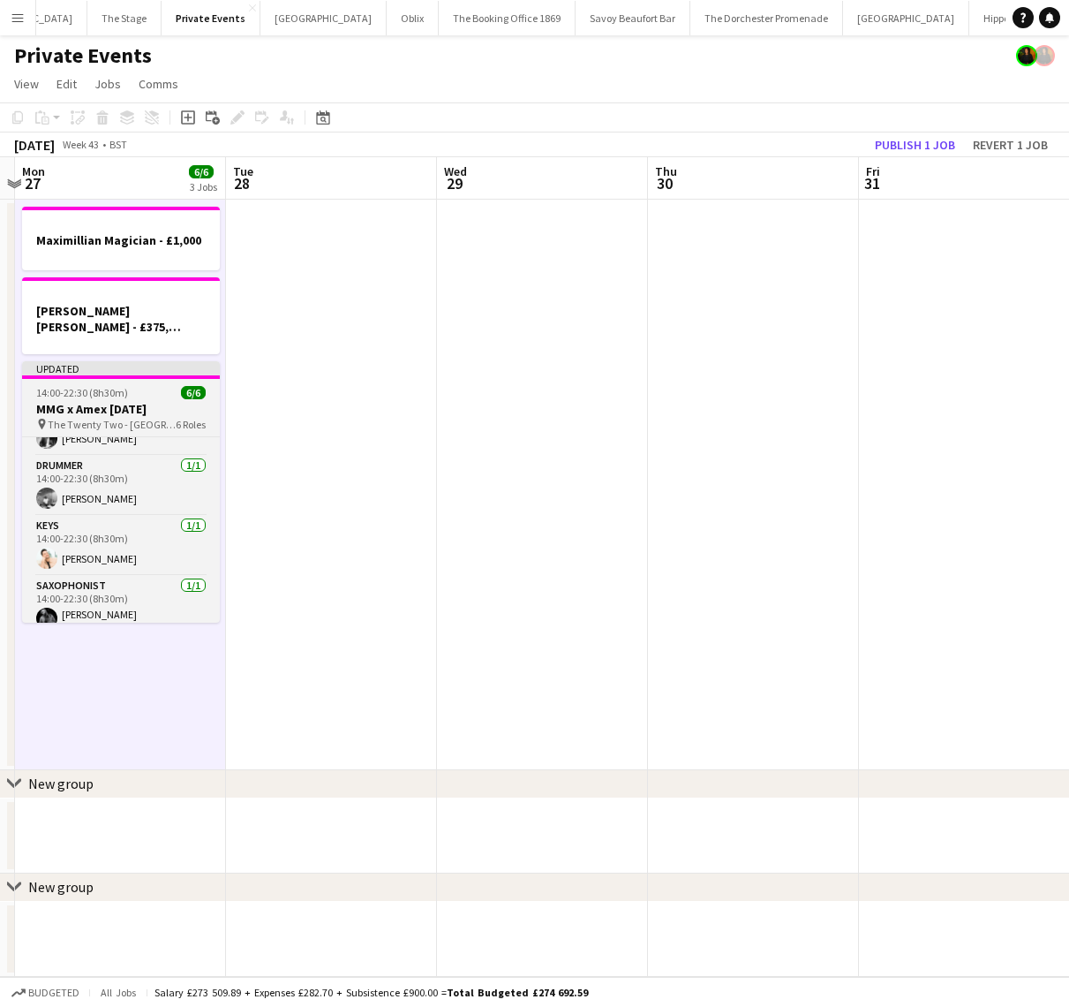
click at [133, 401] on h3 "MMG x Amex [DATE]" at bounding box center [121, 409] width 198 height 16
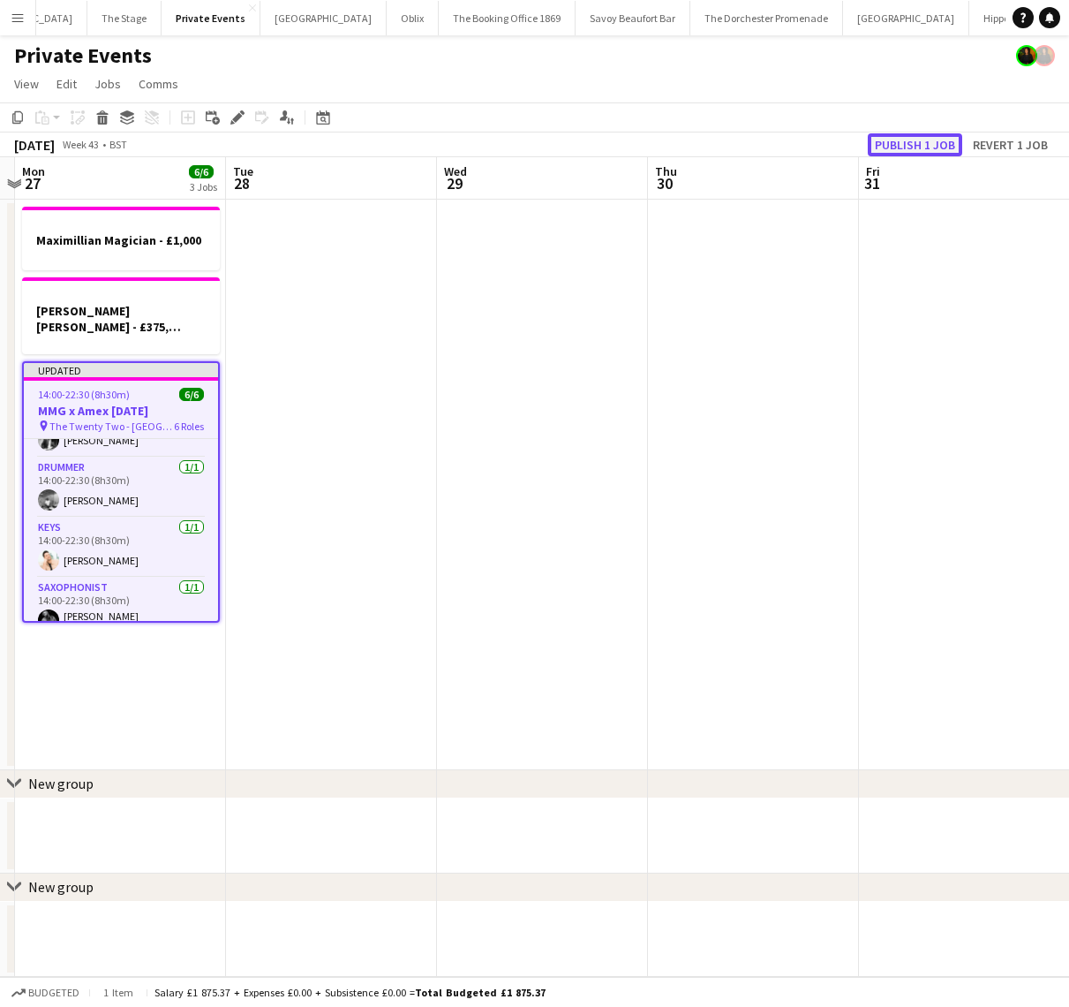
click at [935, 145] on button "Publish 1 job" at bounding box center [915, 144] width 94 height 23
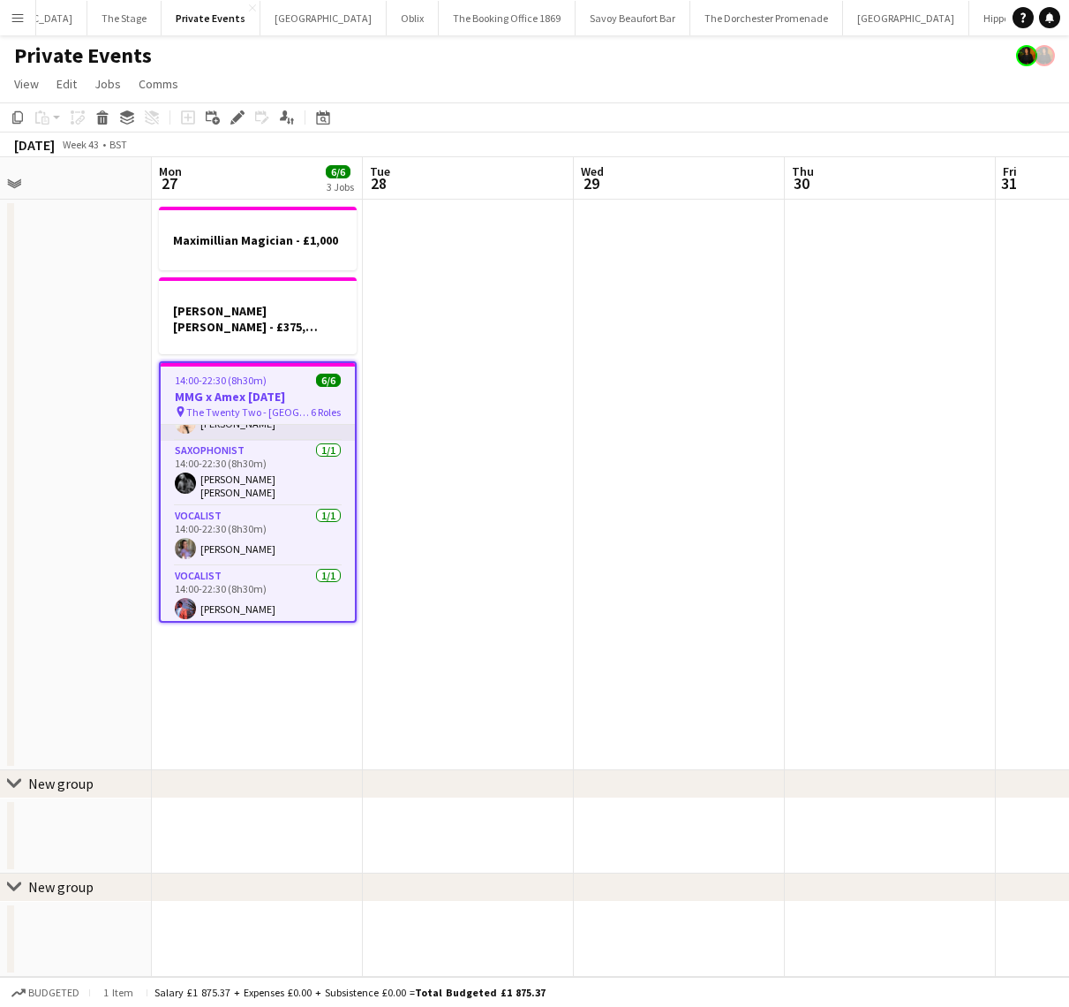
scroll to position [163, 0]
click at [223, 599] on app-card-role "Vocalist [DATE] 14:00-22:30 (8h30m) [PERSON_NAME]" at bounding box center [258, 597] width 194 height 60
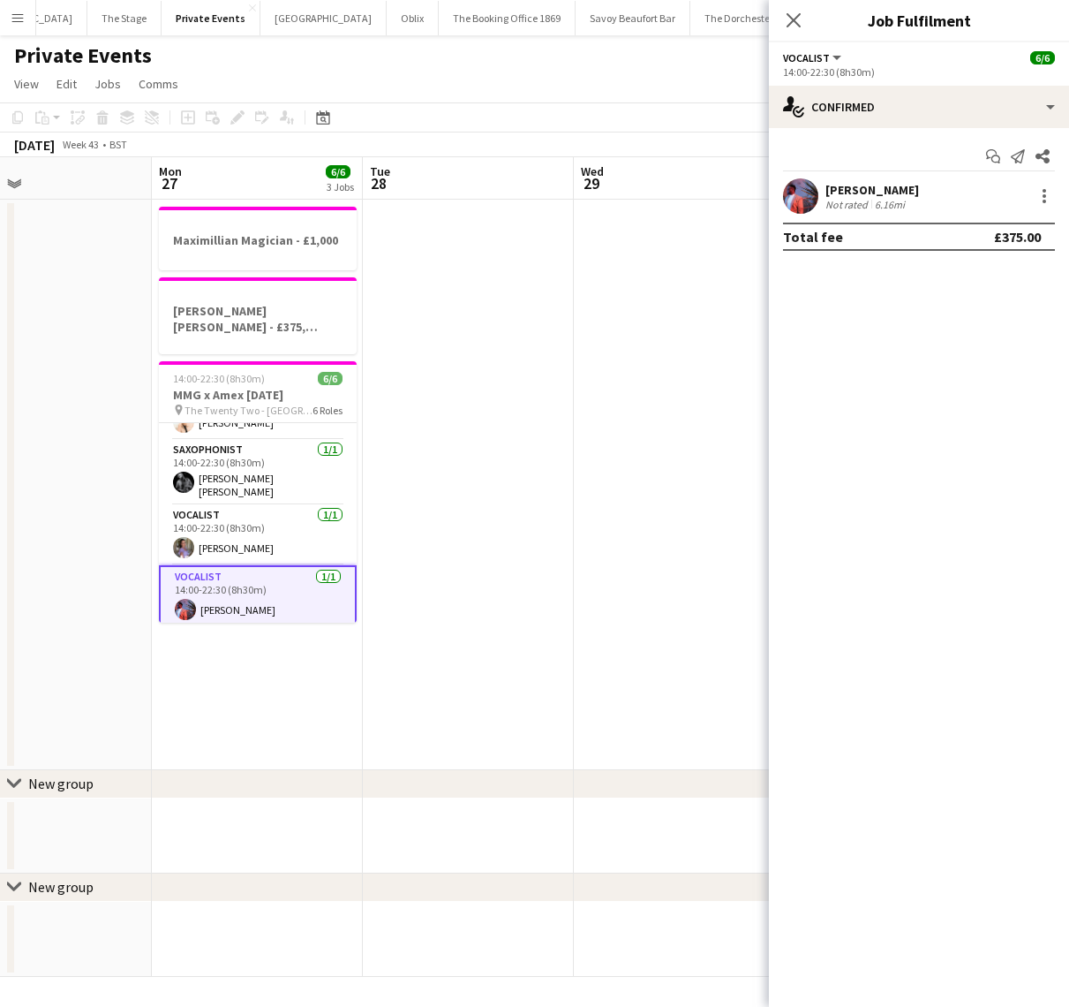
click at [811, 200] on app-user-avatar at bounding box center [800, 195] width 35 height 35
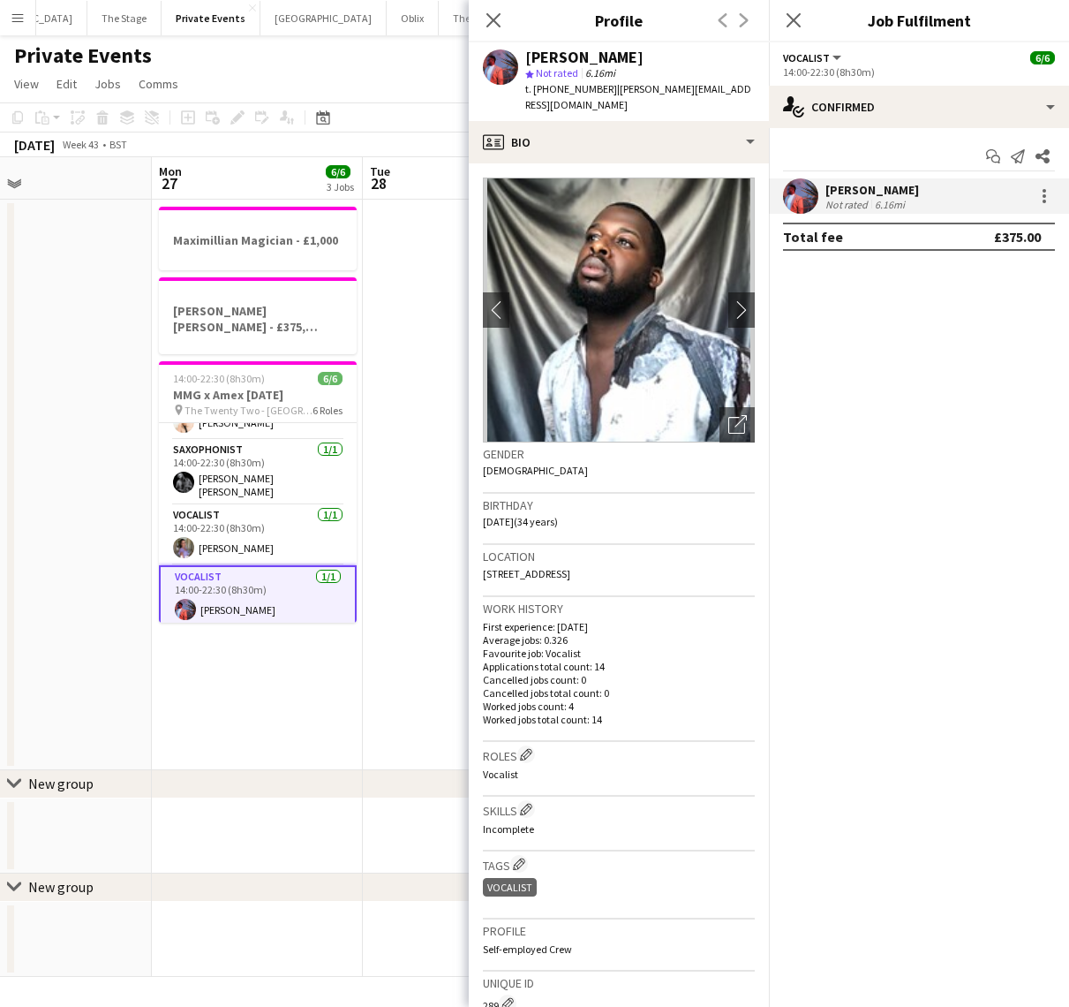
click at [718, 282] on img at bounding box center [619, 309] width 272 height 265
click at [509, 65] on app-user-avatar at bounding box center [500, 66] width 35 height 35
click at [547, 56] on div "[PERSON_NAME]" at bounding box center [584, 57] width 118 height 16
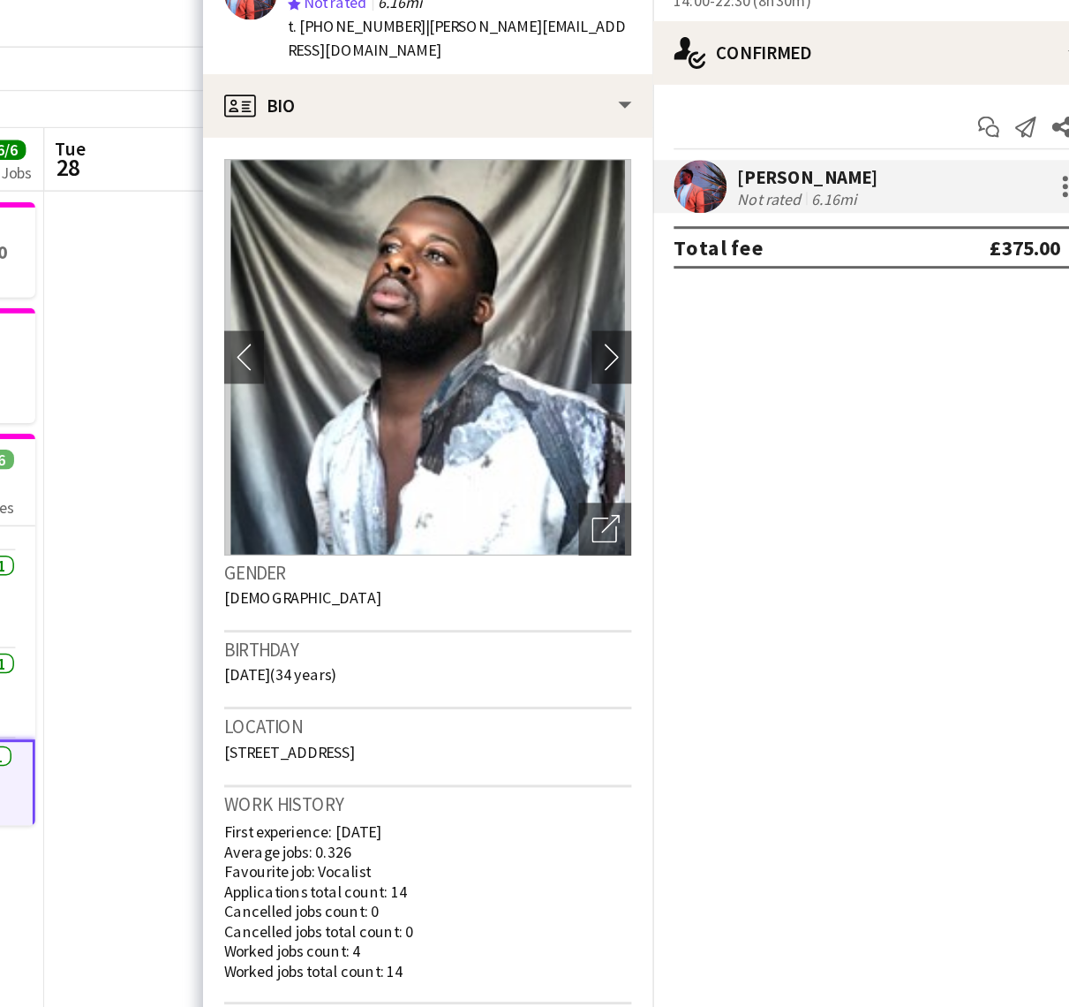
click at [403, 449] on app-date-cell at bounding box center [468, 485] width 211 height 570
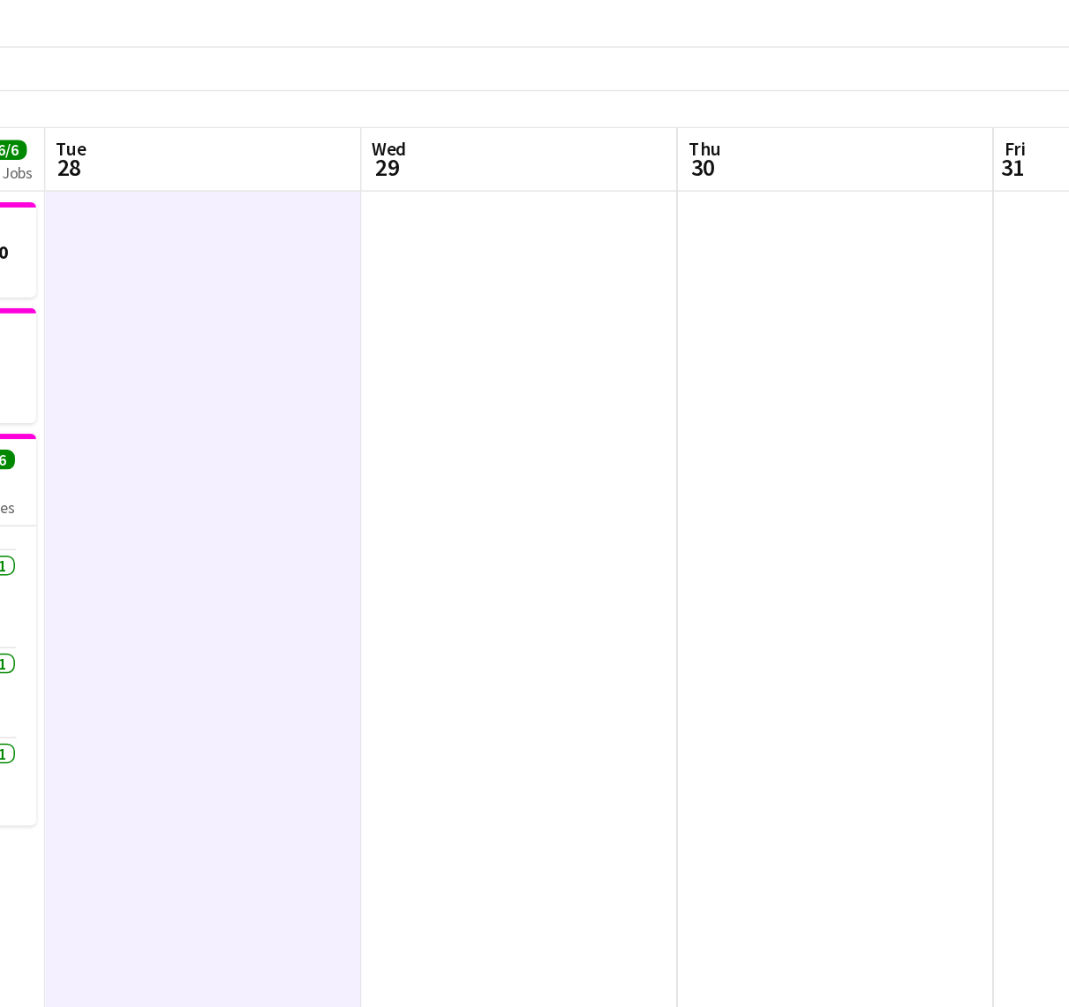
scroll to position [161, 0]
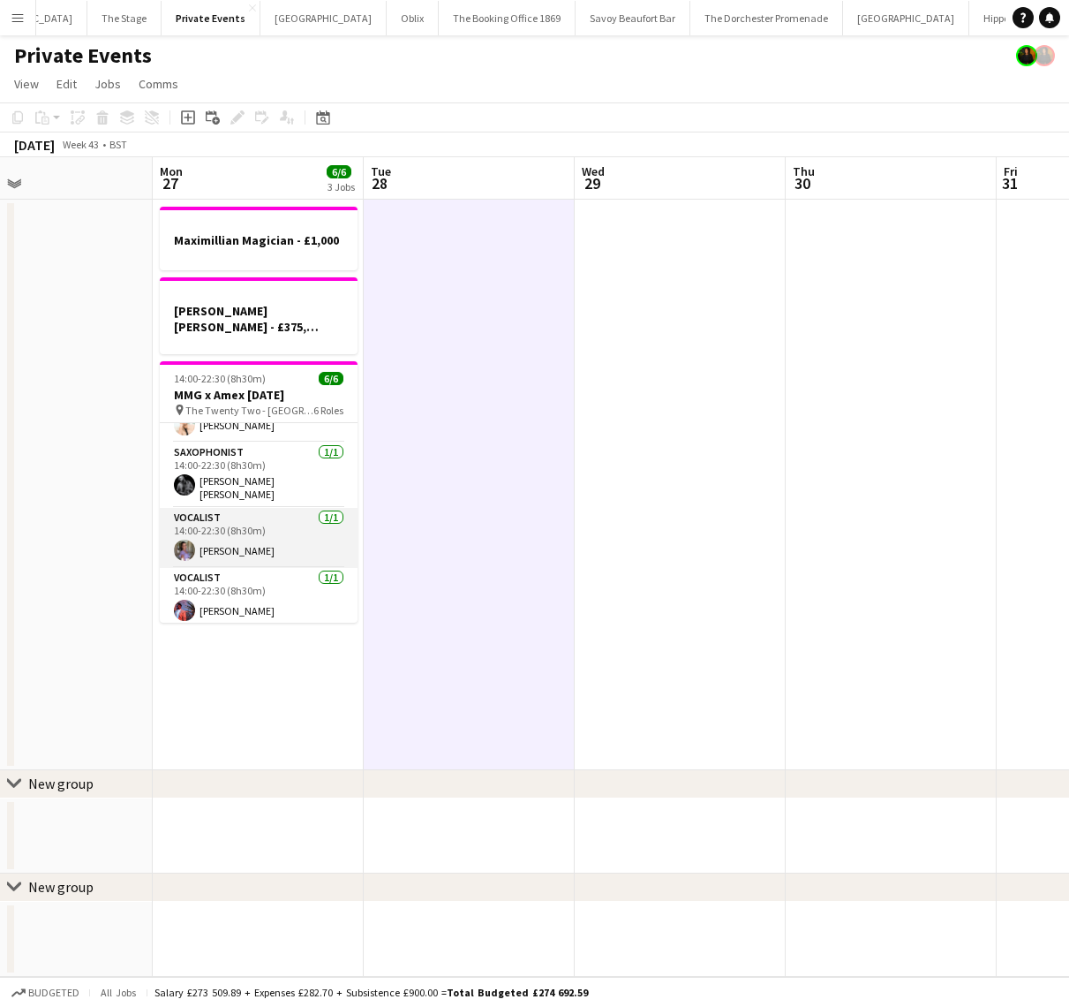
click at [193, 509] on app-card-role "Vocalist [DATE] 14:00-22:30 (8h30m) [PERSON_NAME]" at bounding box center [259, 538] width 198 height 60
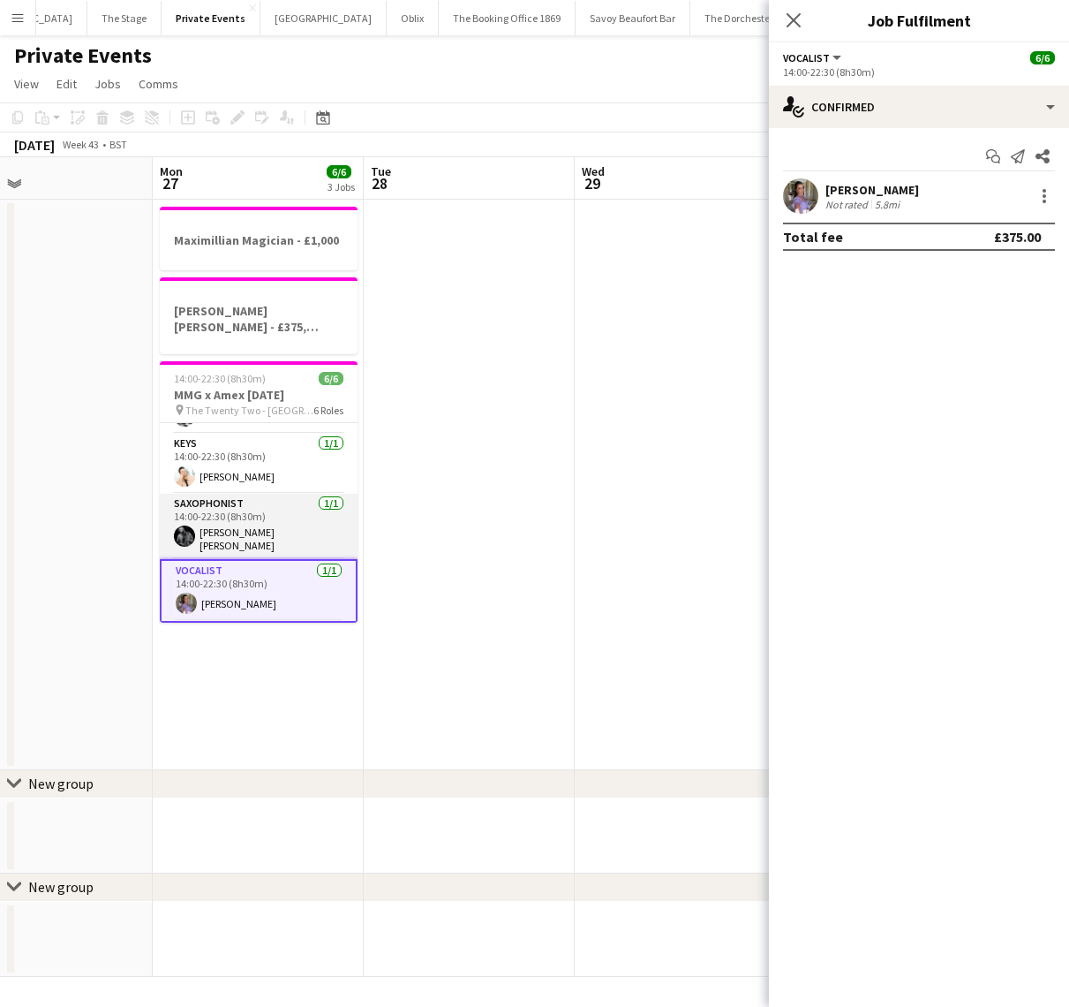
scroll to position [0, 690]
click at [208, 509] on app-card-role "Saxophonist [DATE] 14:00-22:30 (8h30m) [PERSON_NAME] [PERSON_NAME]" at bounding box center [260, 526] width 198 height 65
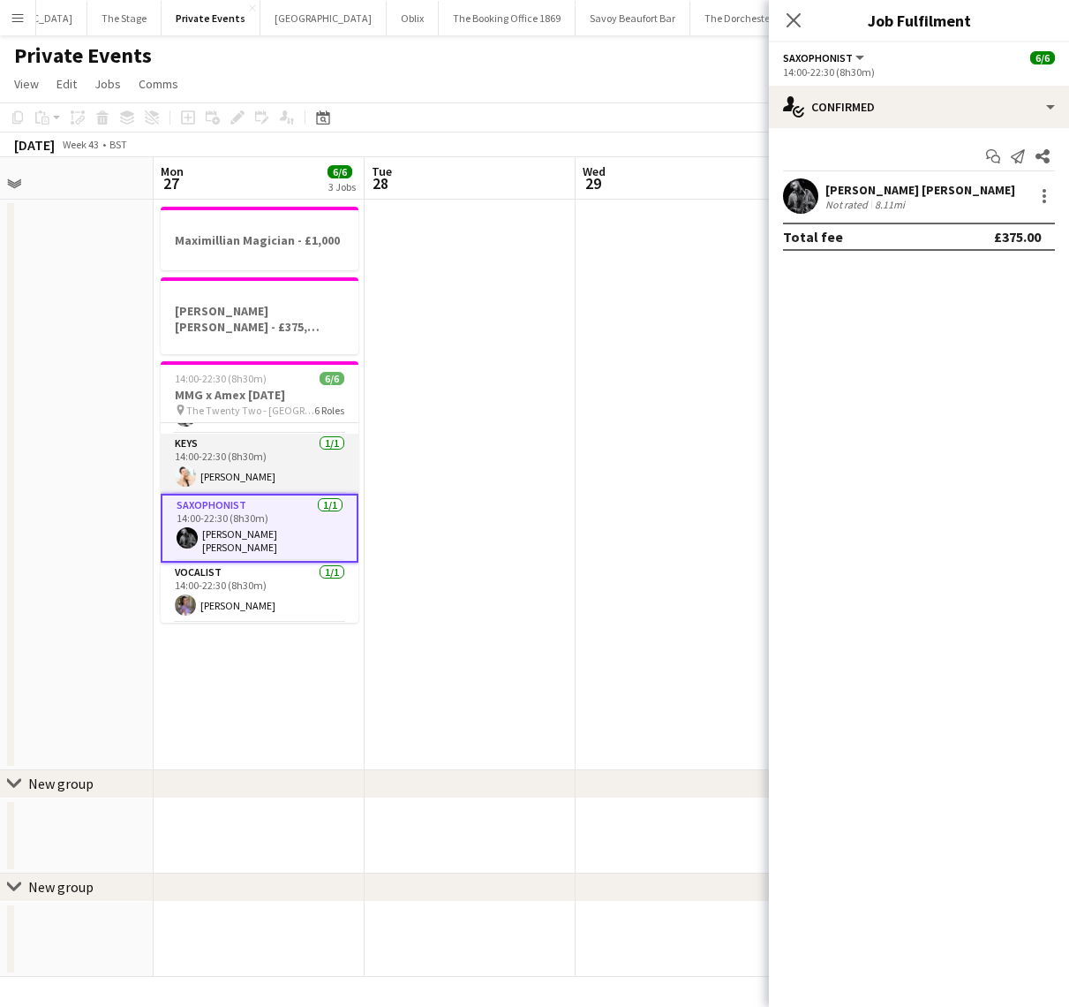
click at [228, 456] on app-card-role "Keys [DATE] 14:00-22:30 (8h30m) [PERSON_NAME]" at bounding box center [260, 464] width 198 height 60
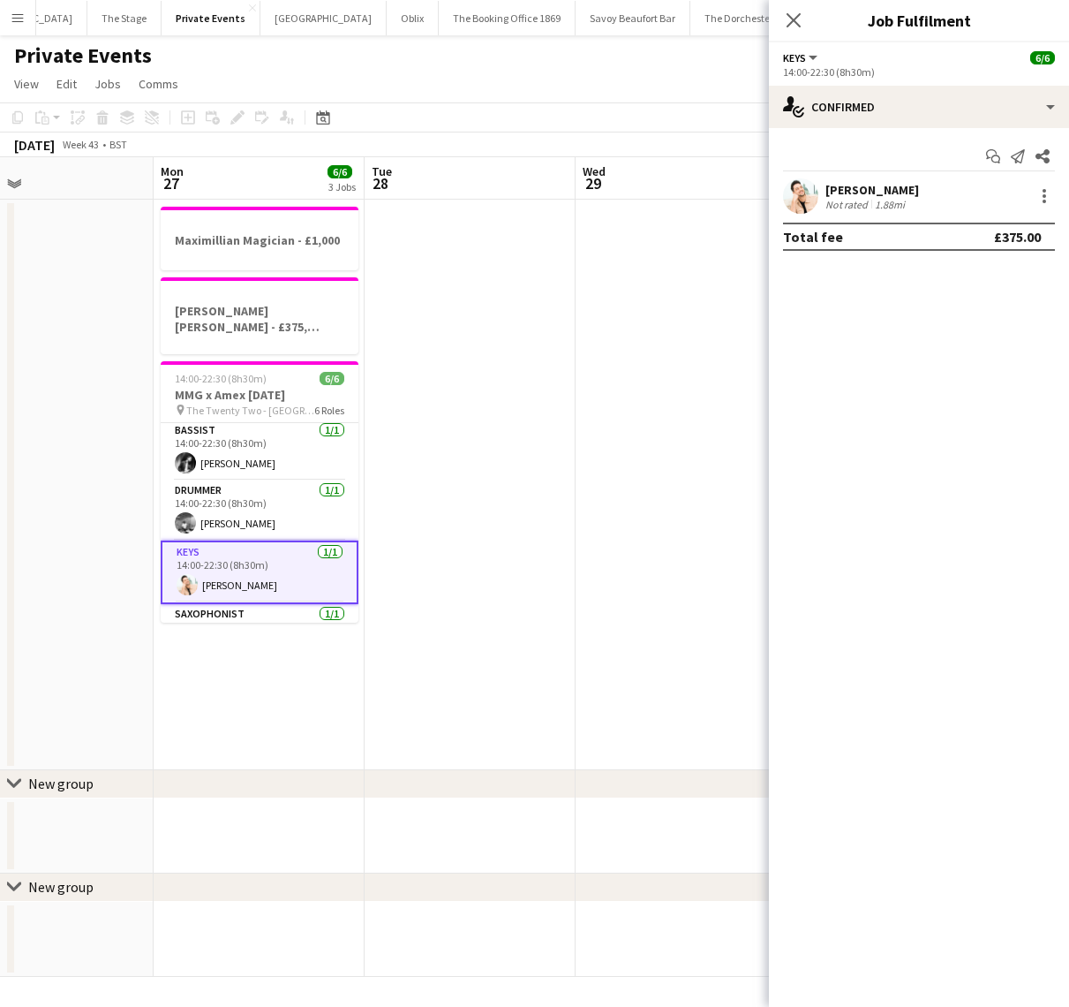
scroll to position [0, 0]
click at [228, 506] on app-card-role "Drummer [DATE] 14:00-22:30 (8h30m) [PERSON_NAME]" at bounding box center [260, 513] width 198 height 60
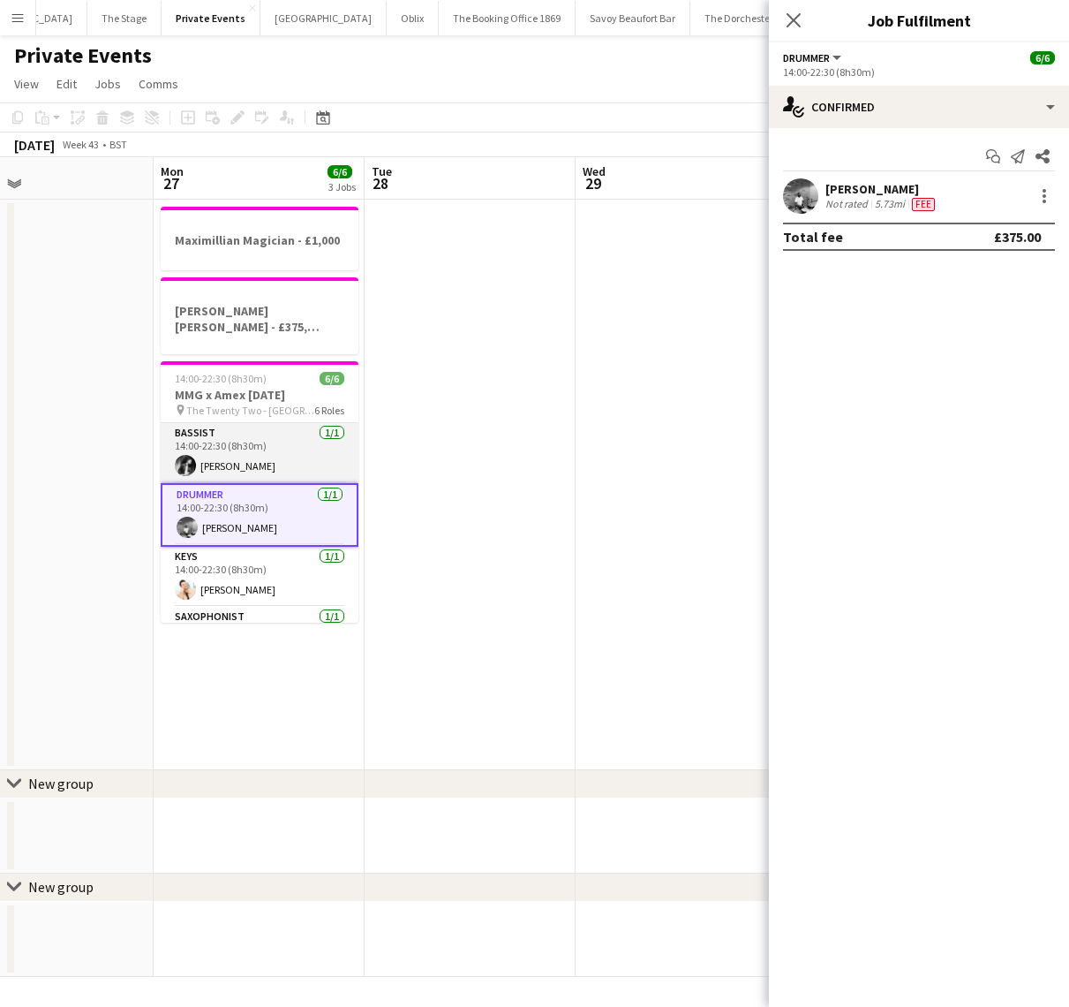
click at [228, 463] on app-card-role "Bassist [DATE] 14:00-22:30 (8h30m) [PERSON_NAME]" at bounding box center [260, 453] width 198 height 60
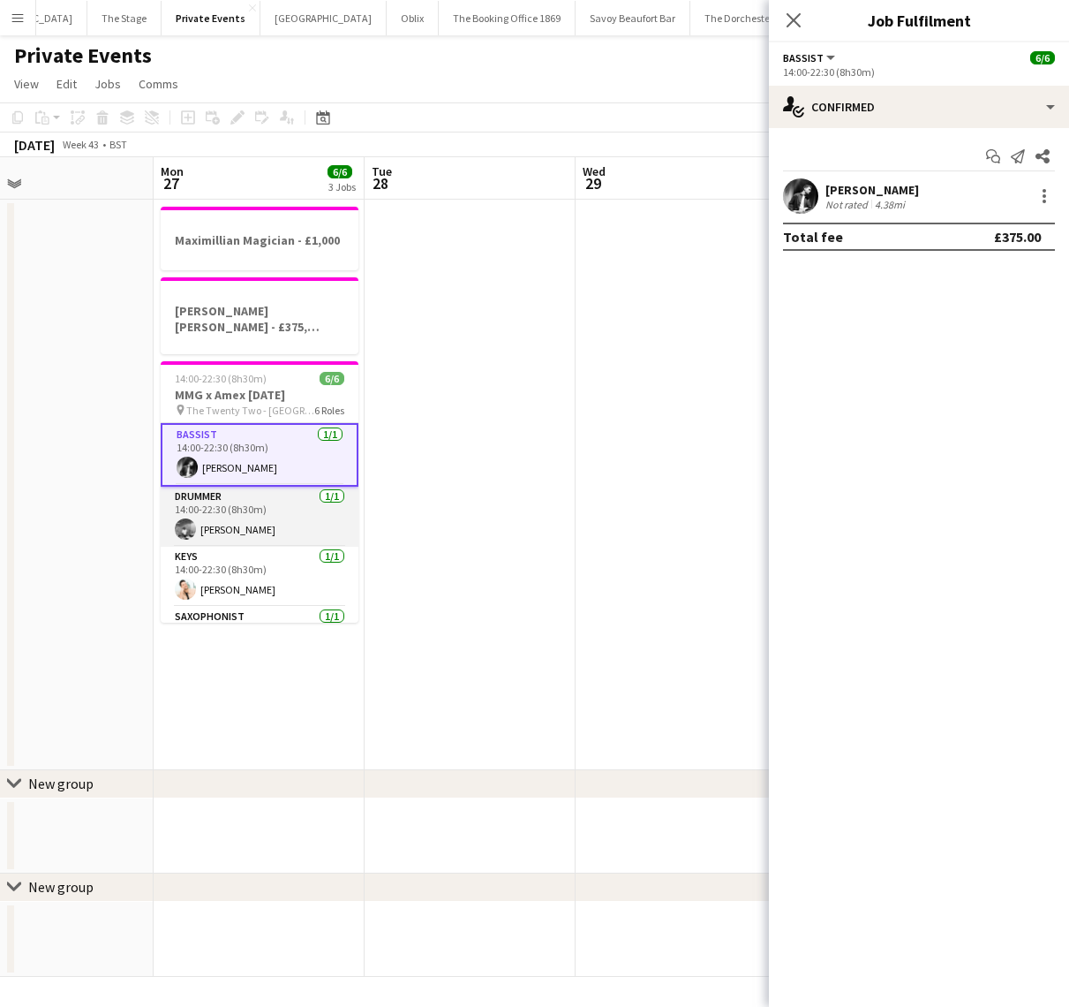
click at [229, 504] on app-card-role "Drummer [DATE] 14:00-22:30 (8h30m) [PERSON_NAME]" at bounding box center [260, 516] width 198 height 60
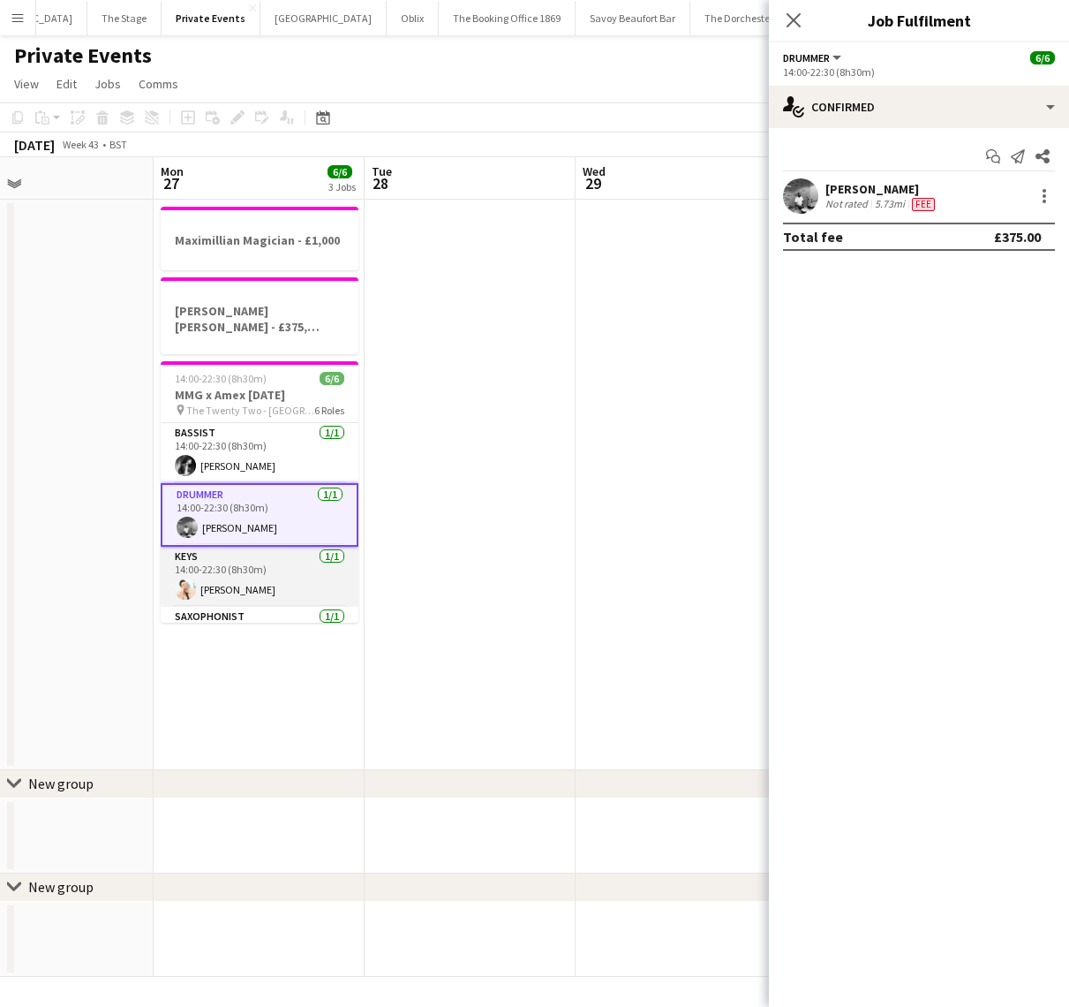
click at [230, 553] on app-card-role "Keys [DATE] 14:00-22:30 (8h30m) [PERSON_NAME]" at bounding box center [260, 577] width 198 height 60
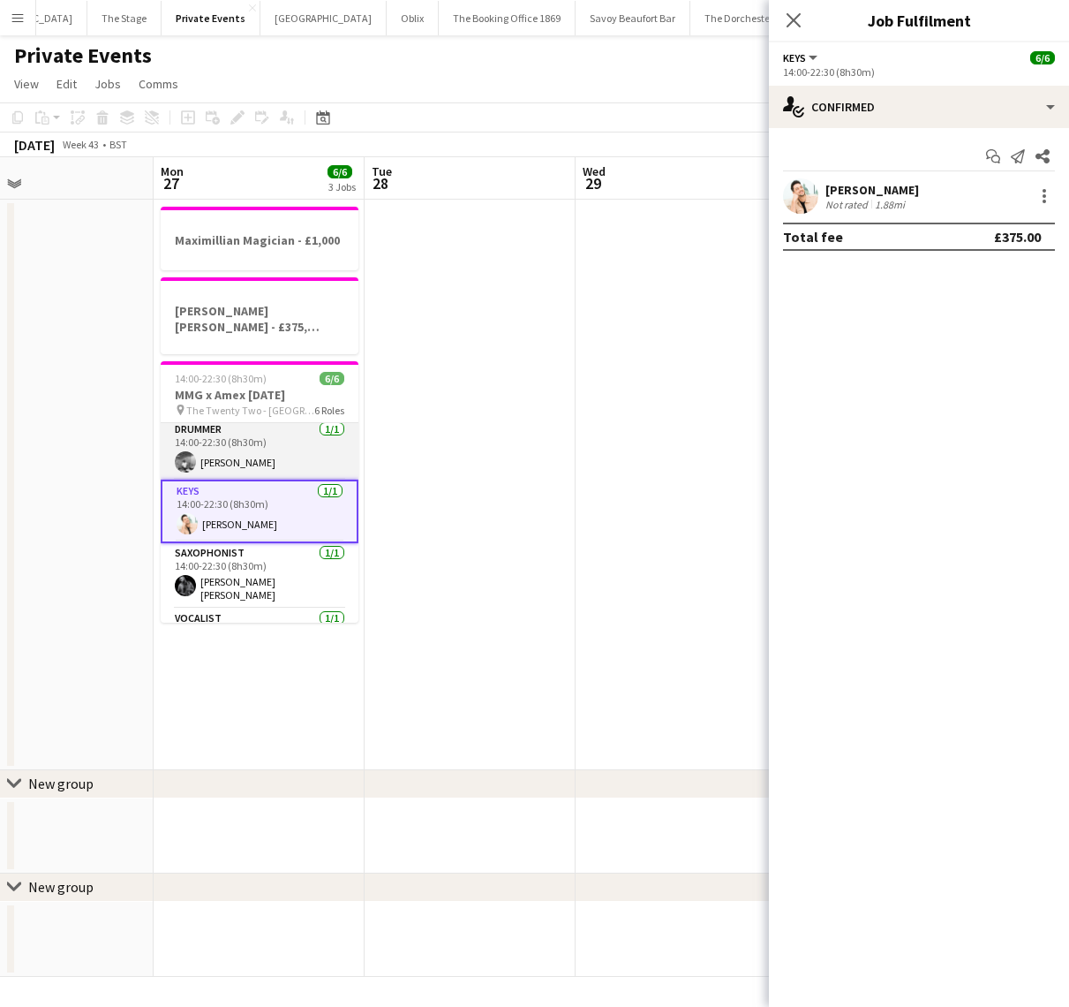
click at [234, 438] on app-card-role "Drummer [DATE] 14:00-22:30 (8h30m) [PERSON_NAME]" at bounding box center [260, 449] width 198 height 60
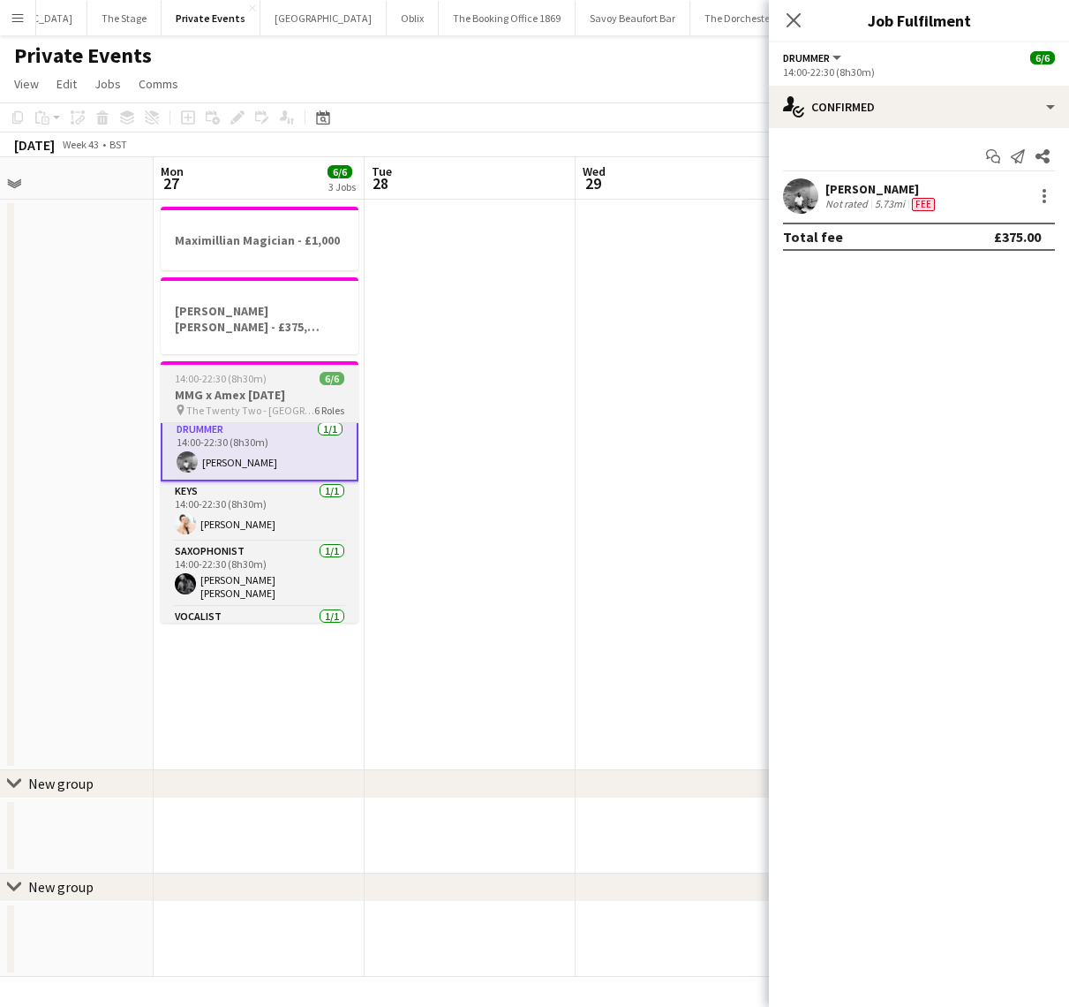
click at [245, 361] on app-job-card "14:00-22:30 (8h30m) 6/6 MMG x Amex [DATE] pin The Twenty Two - London 6 Roles B…" at bounding box center [260, 491] width 198 height 261
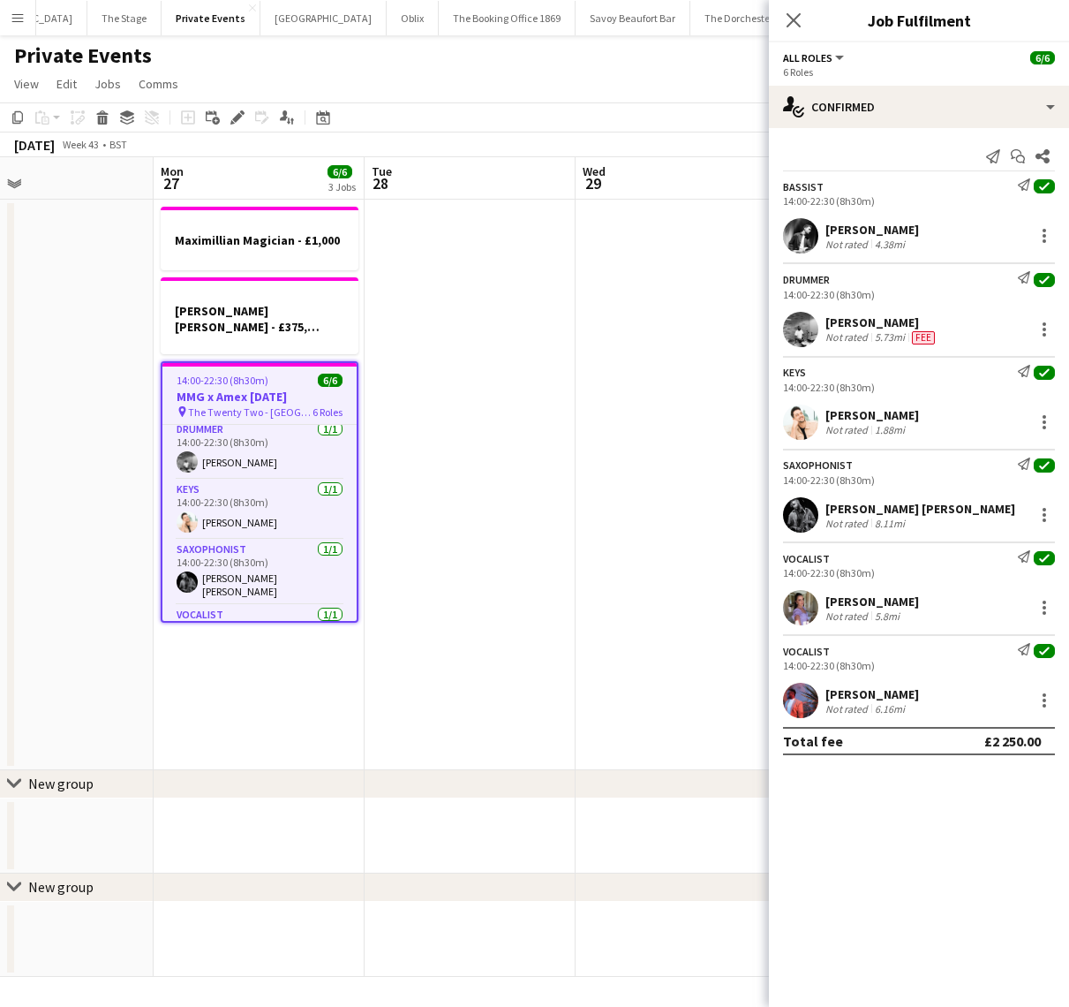
scroll to position [64, 0]
click at [239, 121] on icon "Edit" at bounding box center [237, 117] width 14 height 14
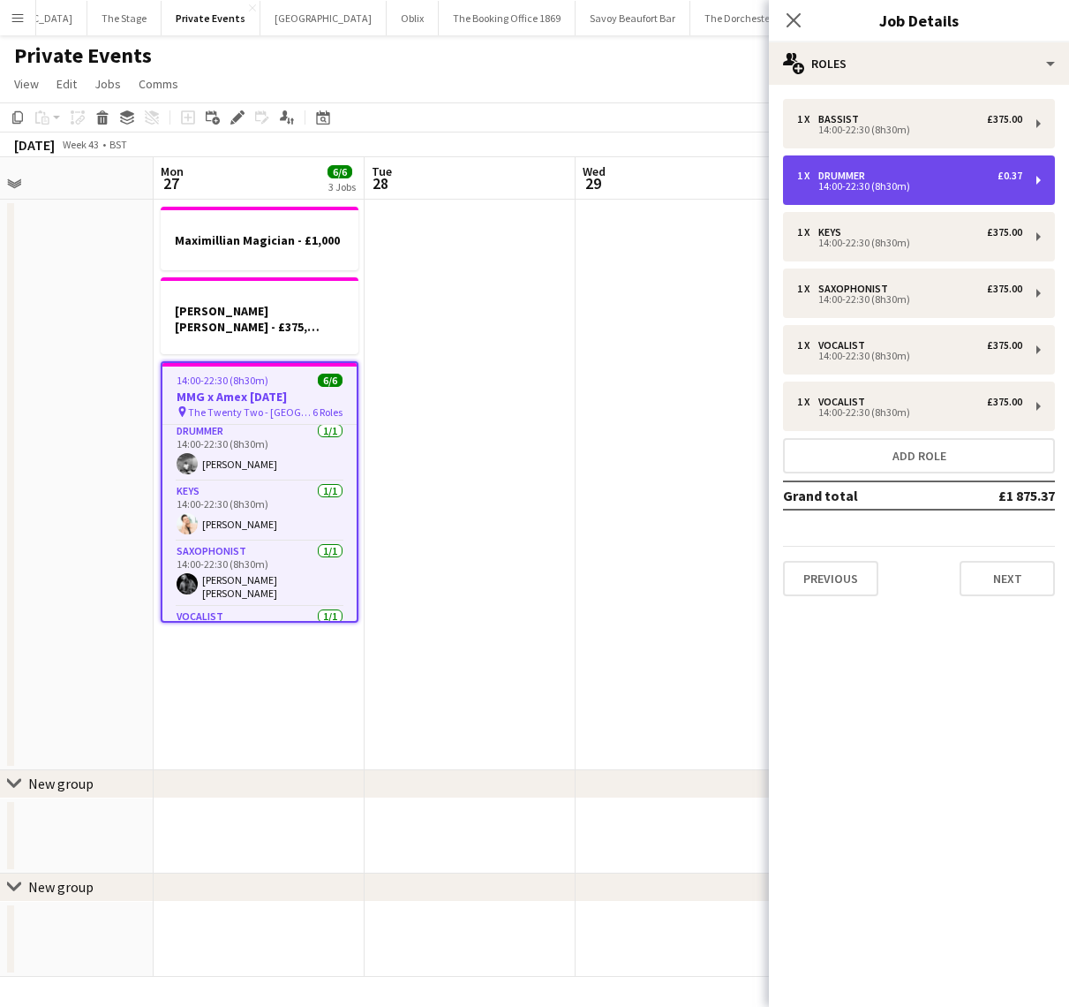
click at [851, 178] on div "Drummer" at bounding box center [845, 176] width 54 height 12
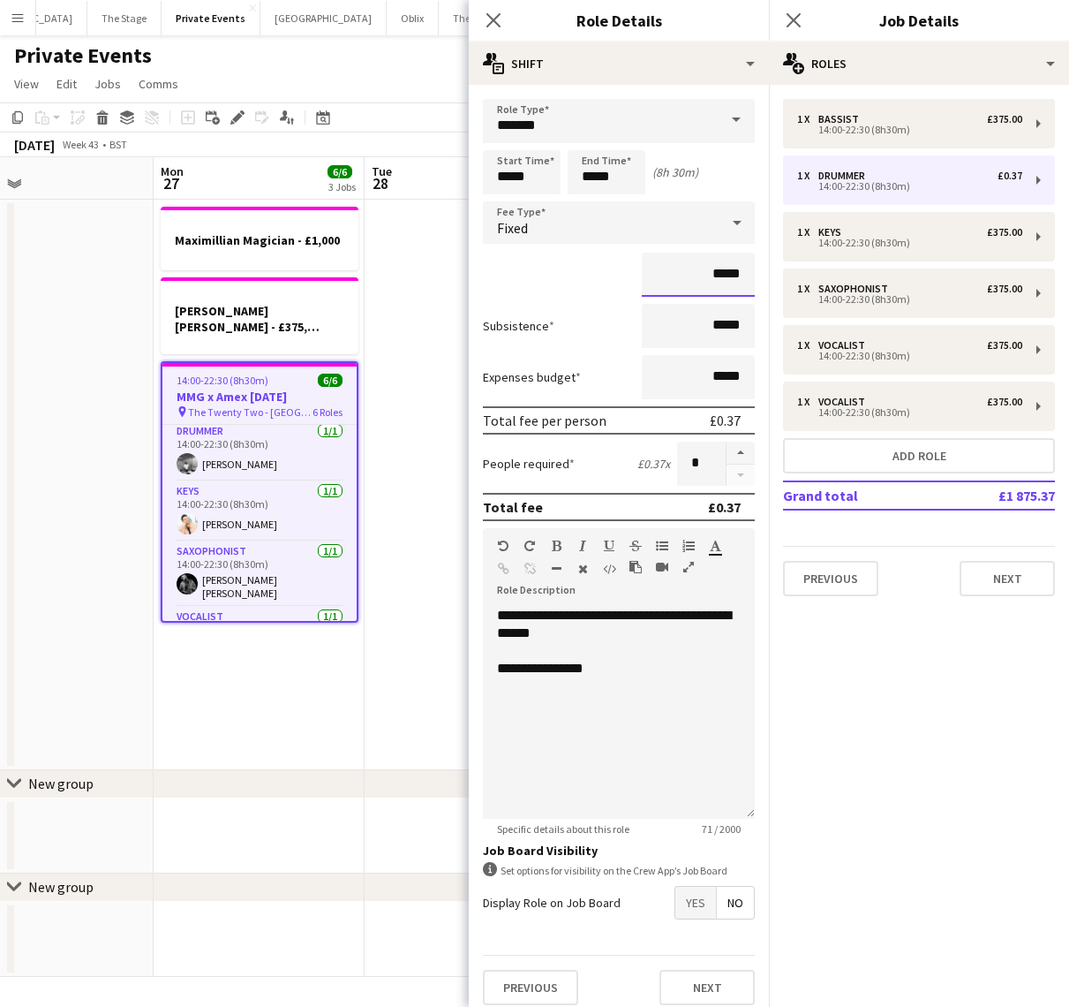
drag, startPoint x: 747, startPoint y: 275, endPoint x: 693, endPoint y: 275, distance: 53.9
click at [692, 275] on input "*****" at bounding box center [698, 275] width 113 height 44
type input "*******"
click at [305, 703] on app-date-cell "Maximillian Magician - £1,000 [PERSON_NAME] [PERSON_NAME] - £375, onboard 14:00…" at bounding box center [259, 485] width 211 height 570
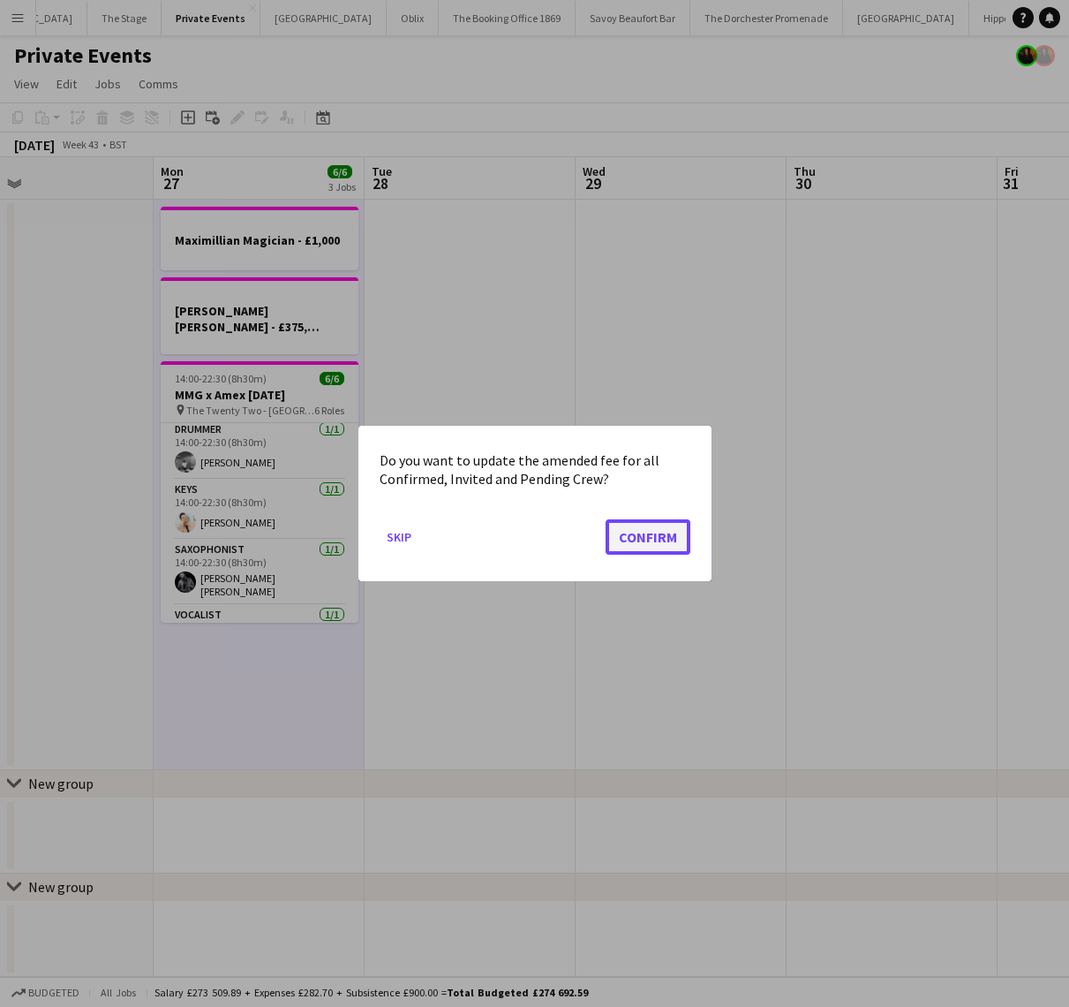
click at [664, 539] on button "Confirm" at bounding box center [648, 536] width 85 height 35
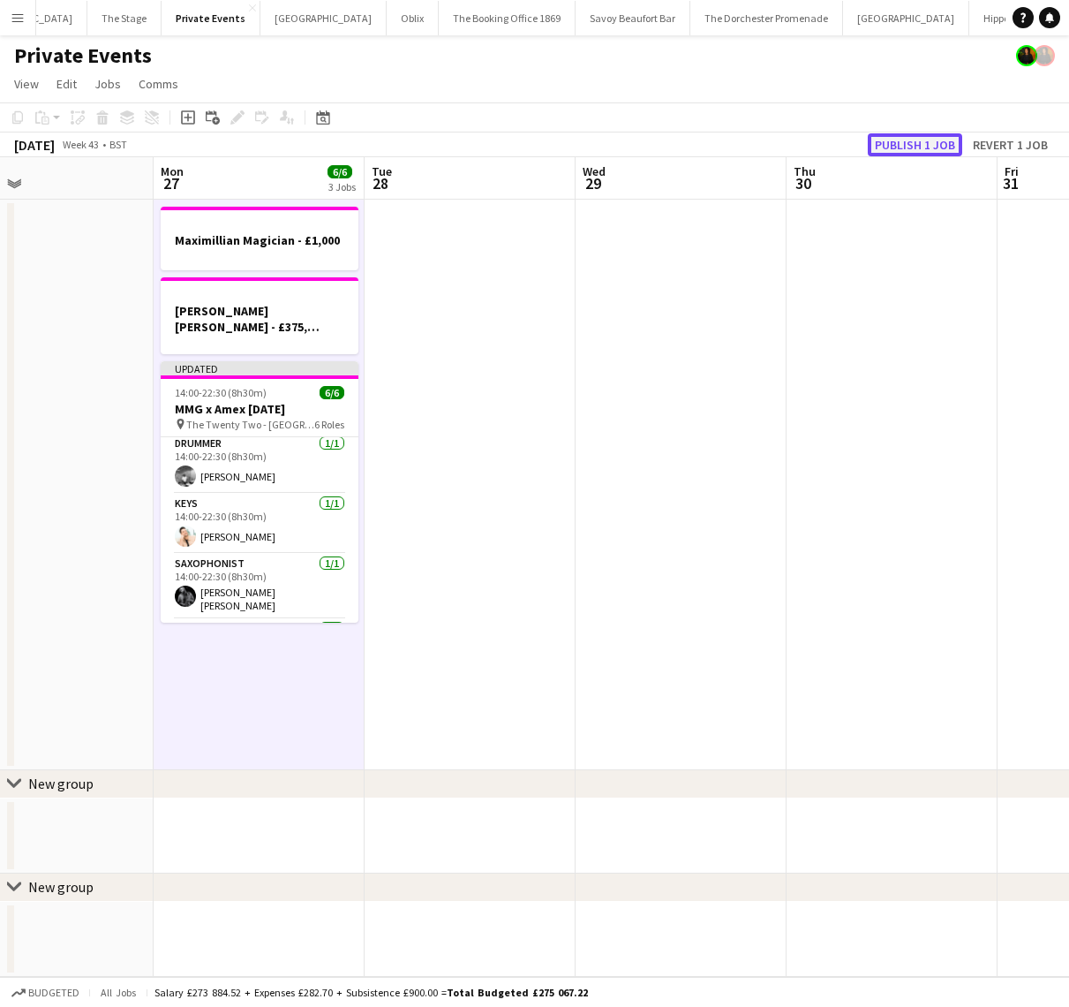
click at [901, 138] on button "Publish 1 job" at bounding box center [915, 144] width 94 height 23
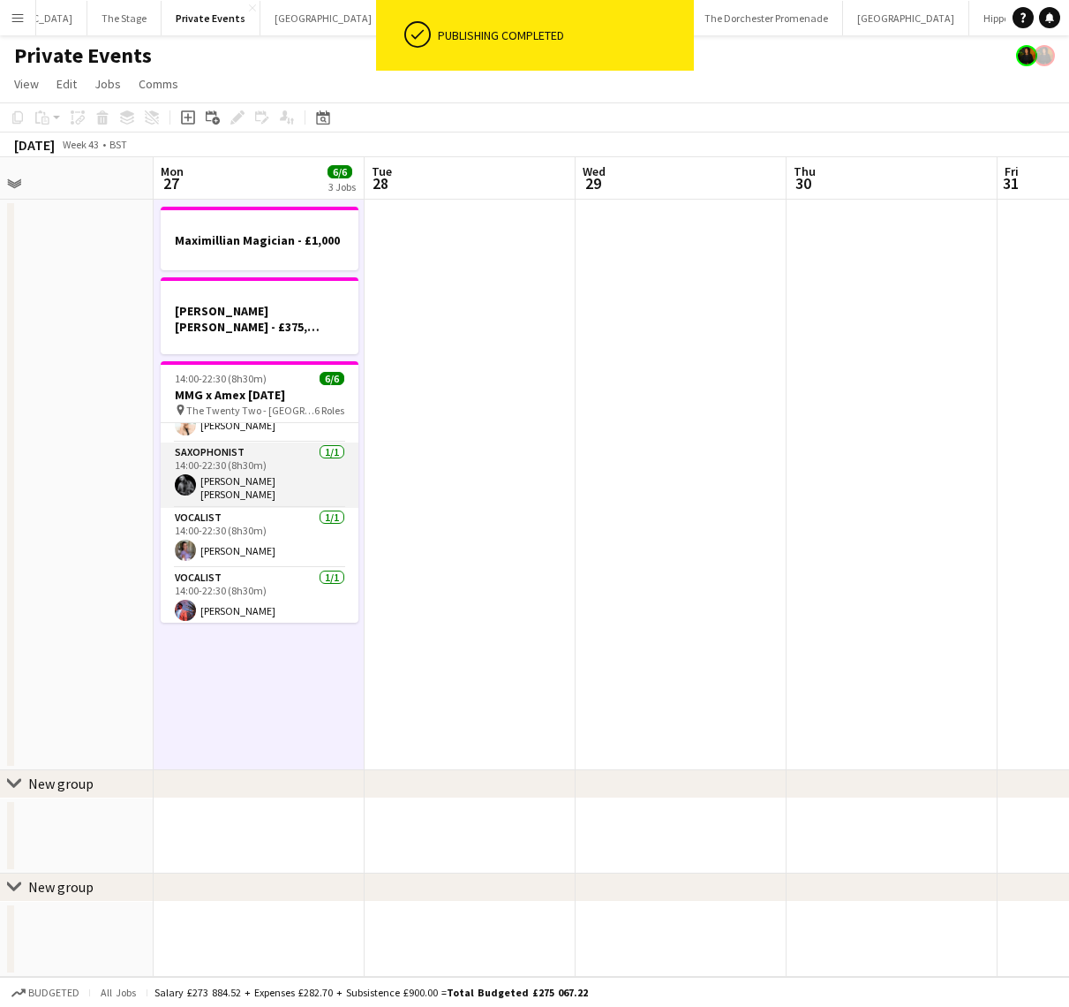
scroll to position [0, 0]
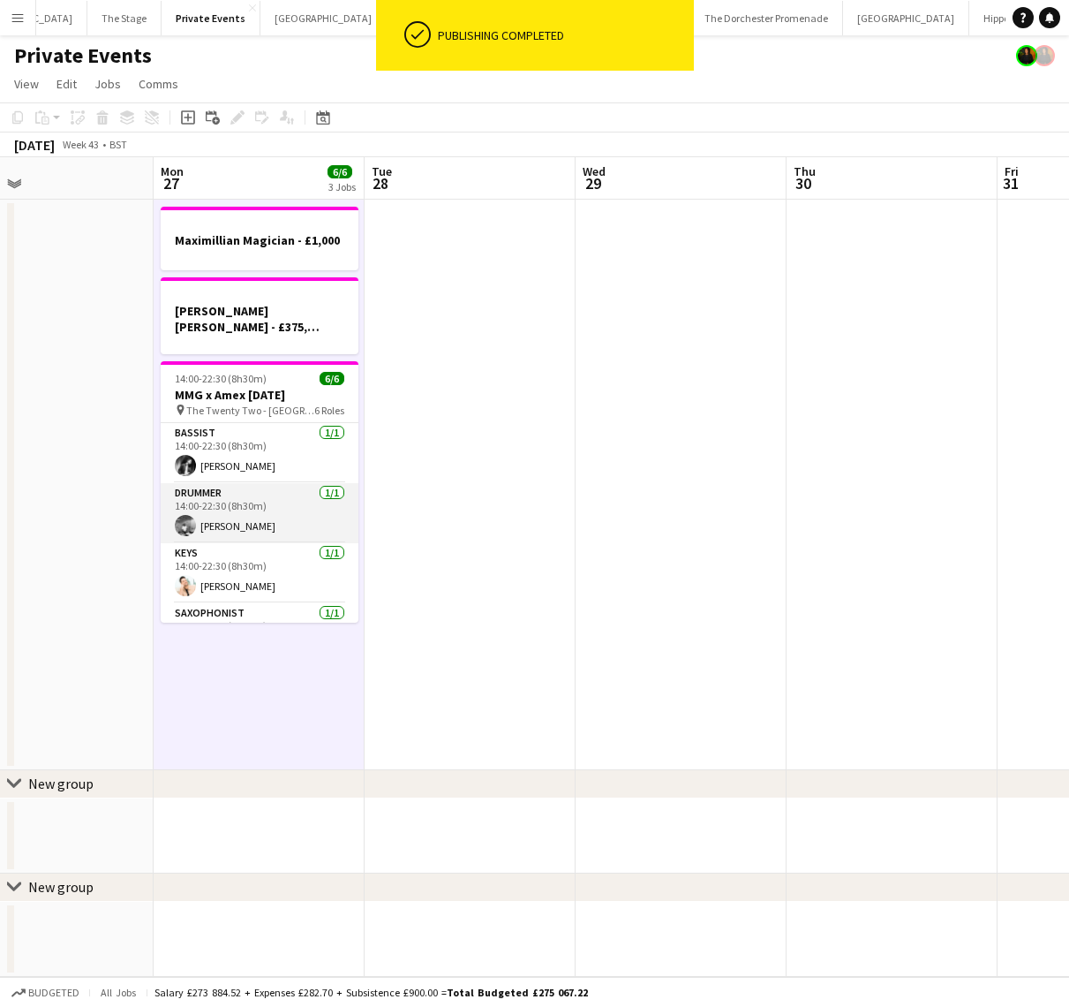
click at [231, 515] on app-card-role "Drummer [DATE] 14:00-22:30 (8h30m) [PERSON_NAME]" at bounding box center [260, 513] width 198 height 60
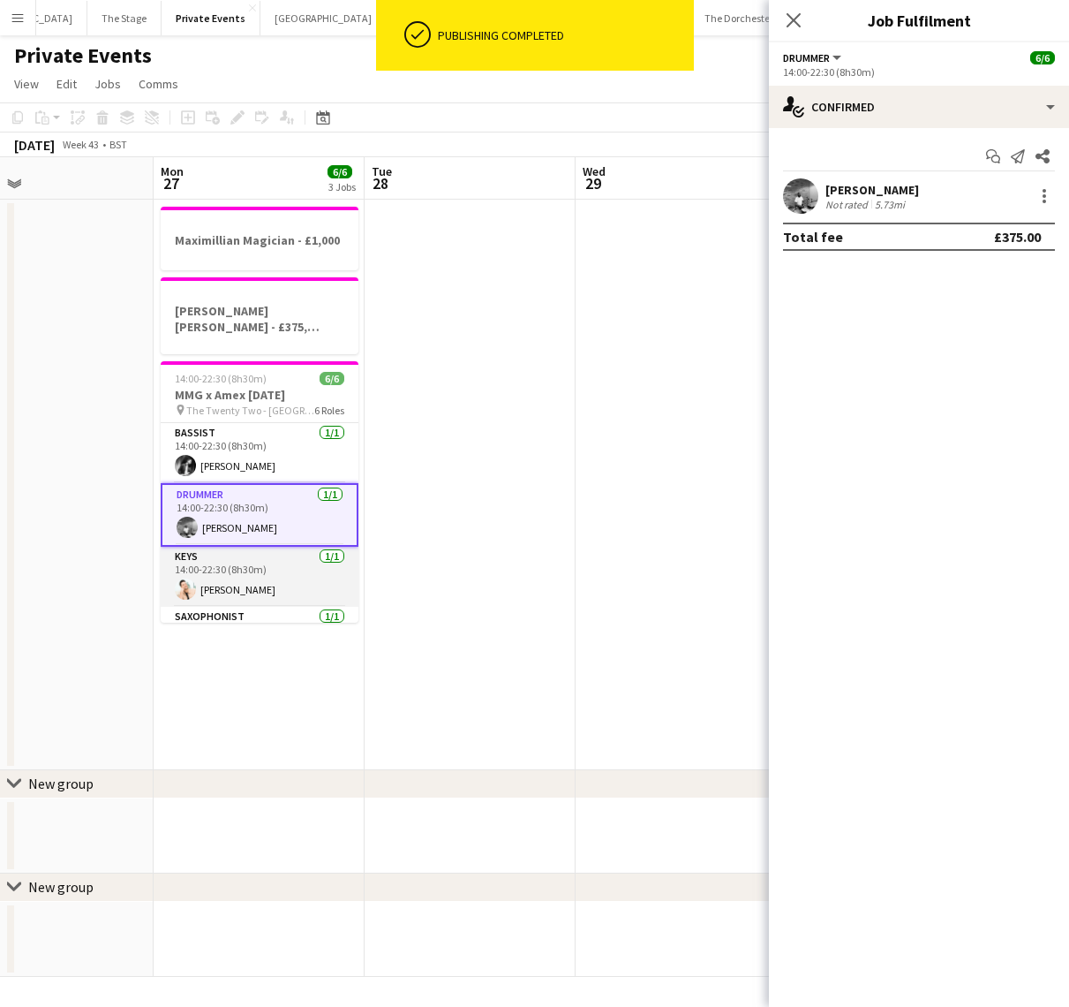
click at [222, 562] on app-card-role "Keys [DATE] 14:00-22:30 (8h30m) [PERSON_NAME]" at bounding box center [260, 577] width 198 height 60
